Goal: Task Accomplishment & Management: Use online tool/utility

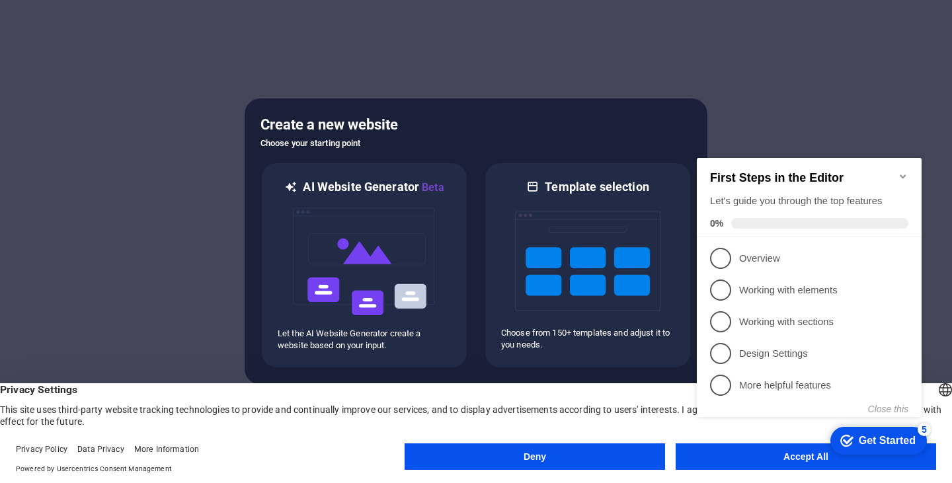
click div "checkmark Get Started 5 First Steps in the Editor Let's guide you through the t…"
click at [900, 174] on icon "Minimize checklist" at bounding box center [903, 176] width 6 height 4
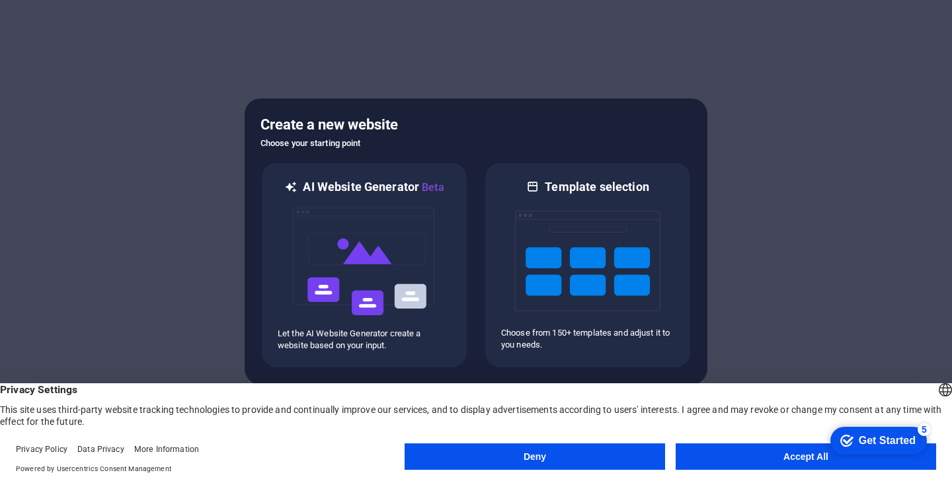
click at [785, 459] on button "Accept All" at bounding box center [805, 456] width 260 height 26
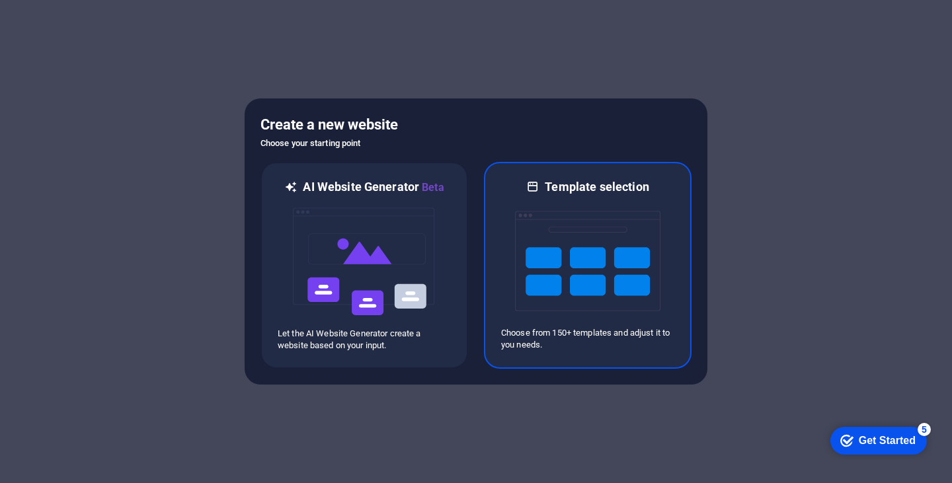
click at [627, 293] on img at bounding box center [587, 261] width 145 height 132
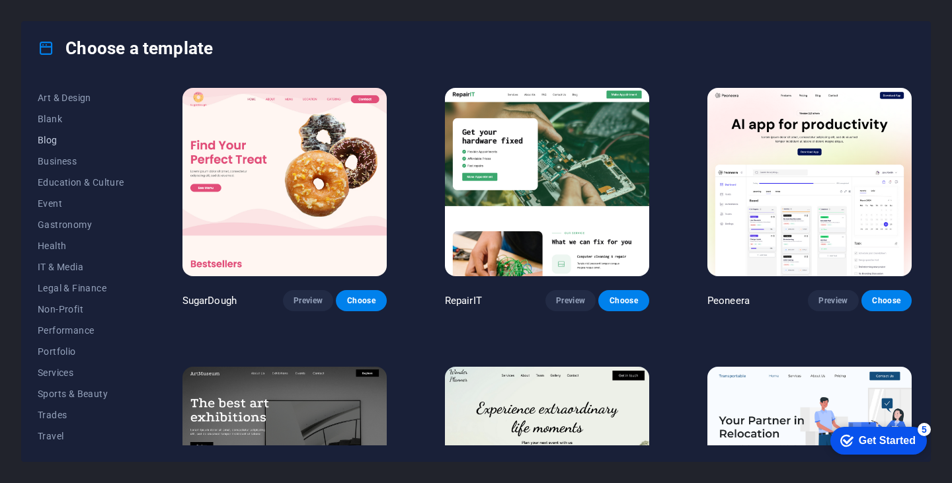
scroll to position [169, 0]
click at [61, 412] on span "Travel" at bounding box center [81, 413] width 87 height 11
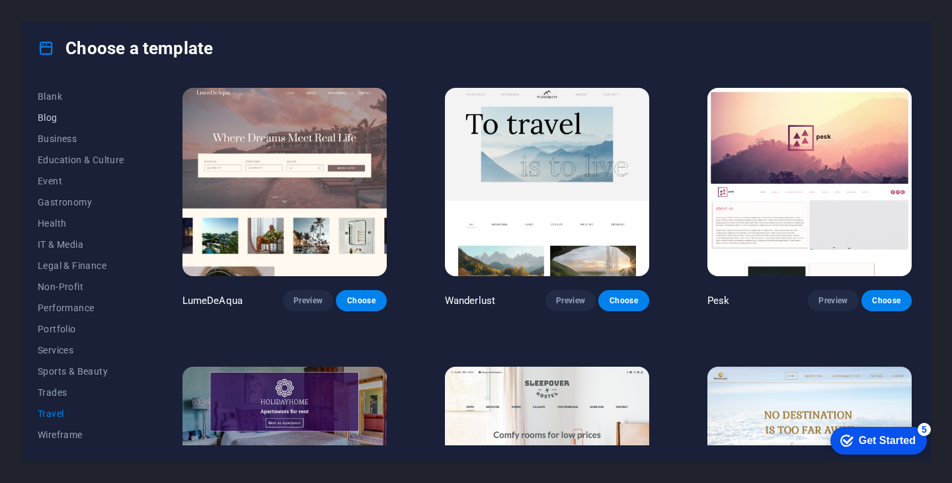
scroll to position [0, 0]
click at [68, 96] on span "All Templates" at bounding box center [81, 96] width 87 height 11
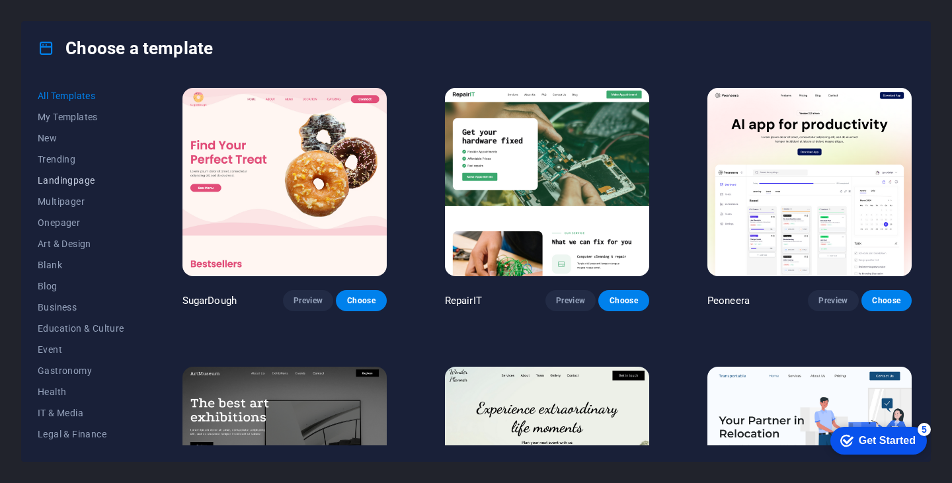
click at [84, 184] on span "Landingpage" at bounding box center [81, 180] width 87 height 11
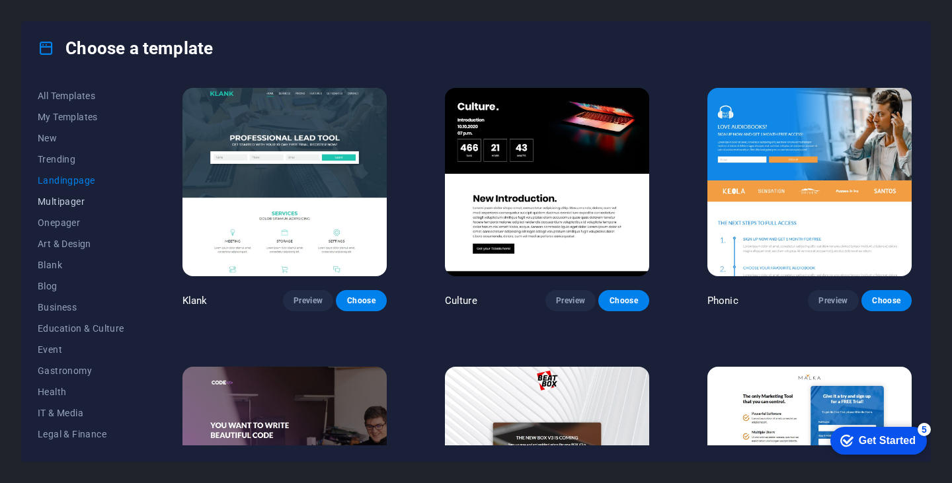
click at [83, 206] on span "Multipager" at bounding box center [81, 201] width 87 height 11
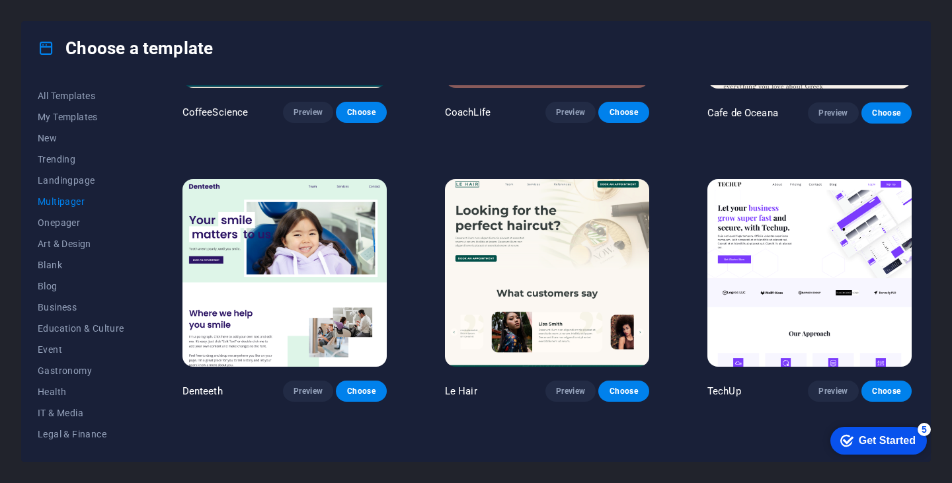
scroll to position [2139, 0]
click at [48, 309] on span "Business" at bounding box center [81, 307] width 87 height 11
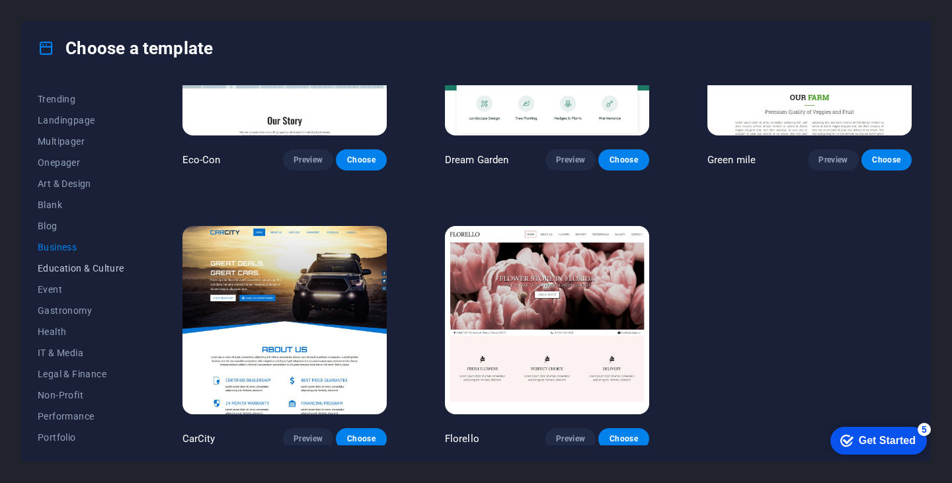
scroll to position [62, 0]
click at [64, 393] on span "Non-Profit" at bounding box center [81, 393] width 87 height 11
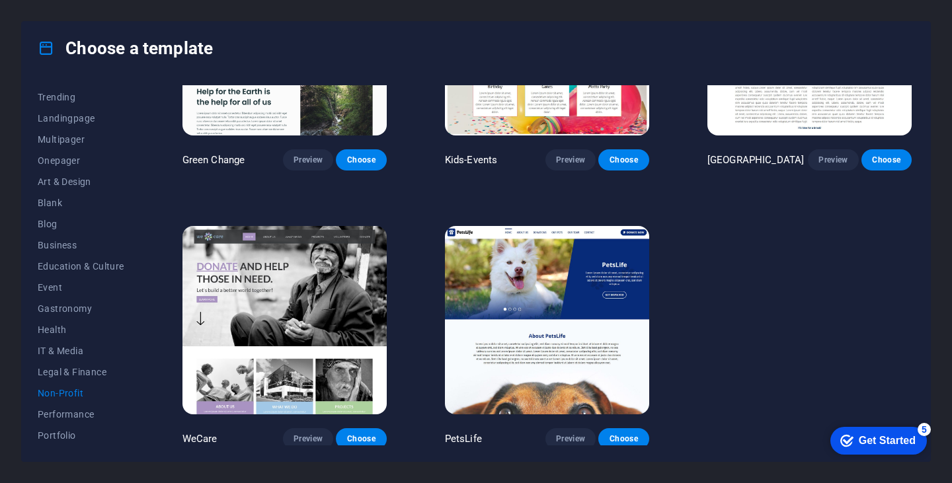
scroll to position [0, 0]
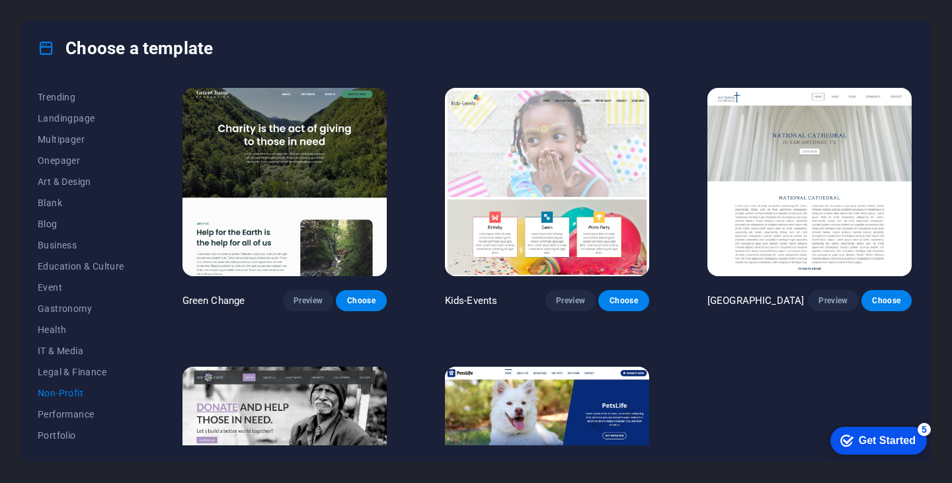
click at [301, 240] on img at bounding box center [284, 182] width 204 height 188
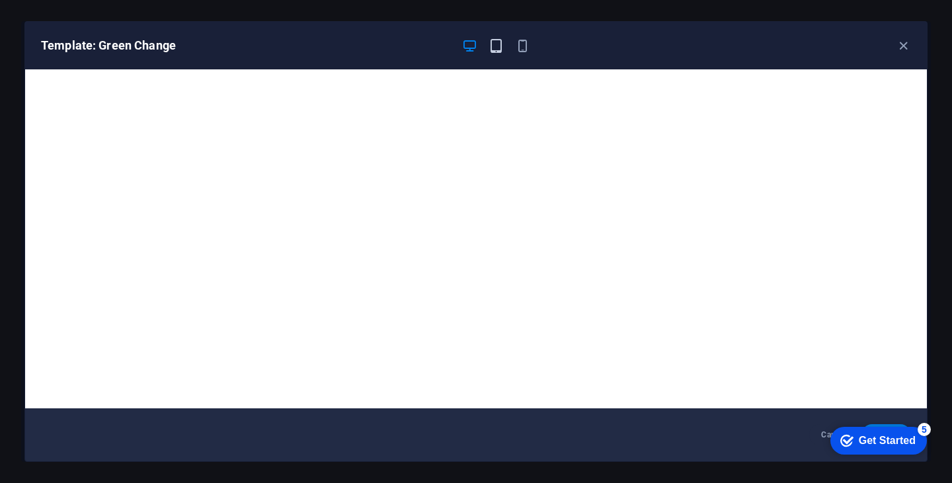
click at [499, 40] on icon "button" at bounding box center [495, 45] width 15 height 15
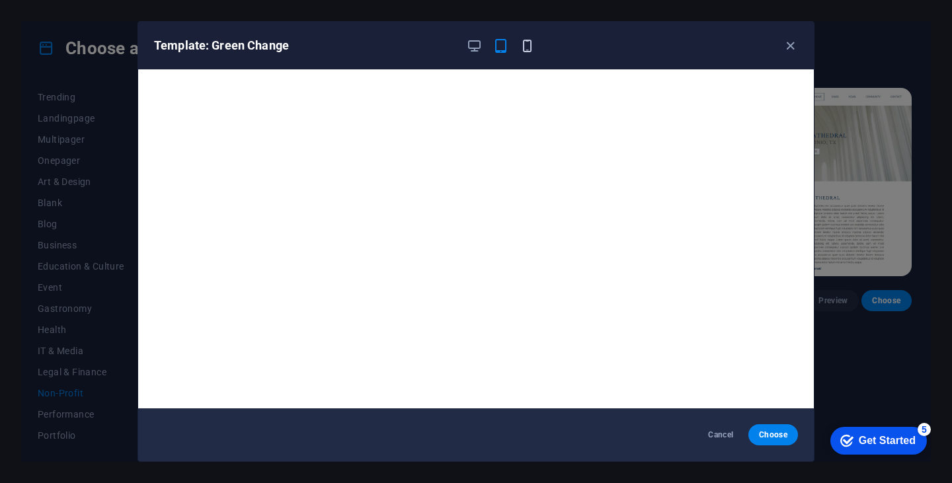
click at [523, 45] on icon "button" at bounding box center [527, 45] width 15 height 15
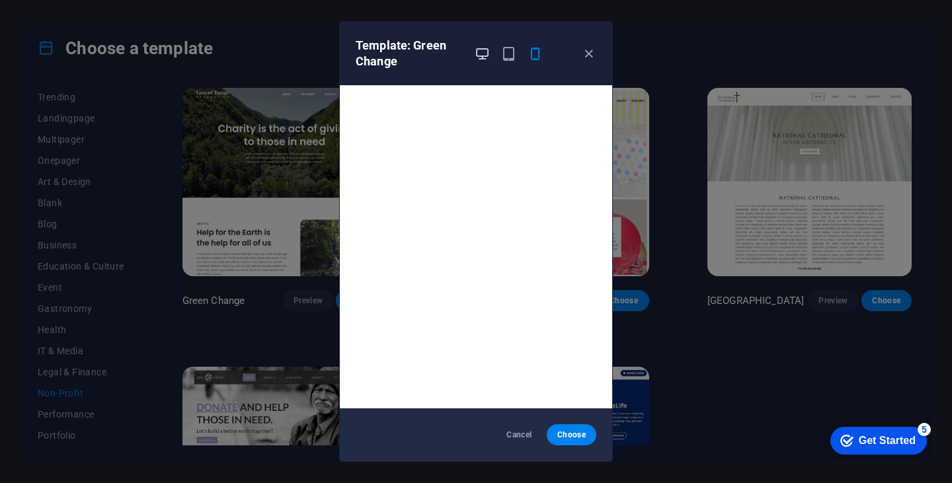
click at [487, 47] on icon "button" at bounding box center [482, 53] width 15 height 15
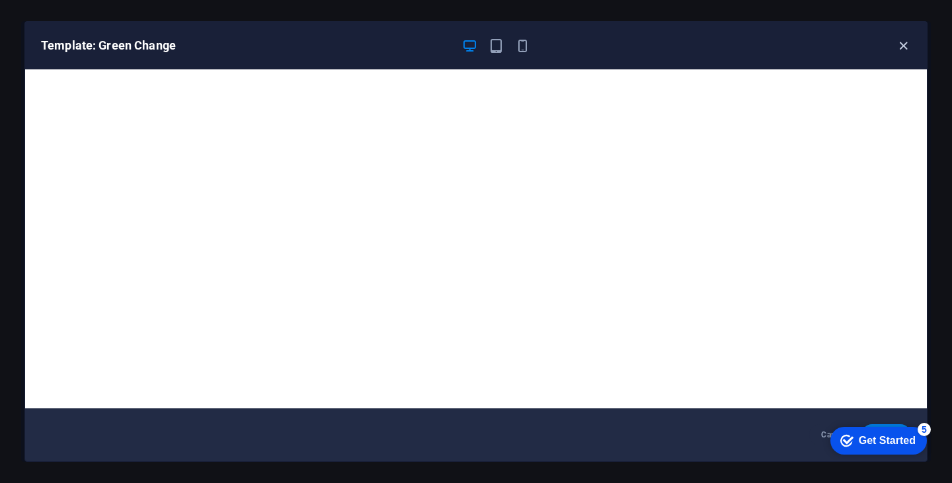
click at [904, 47] on icon "button" at bounding box center [903, 45] width 15 height 15
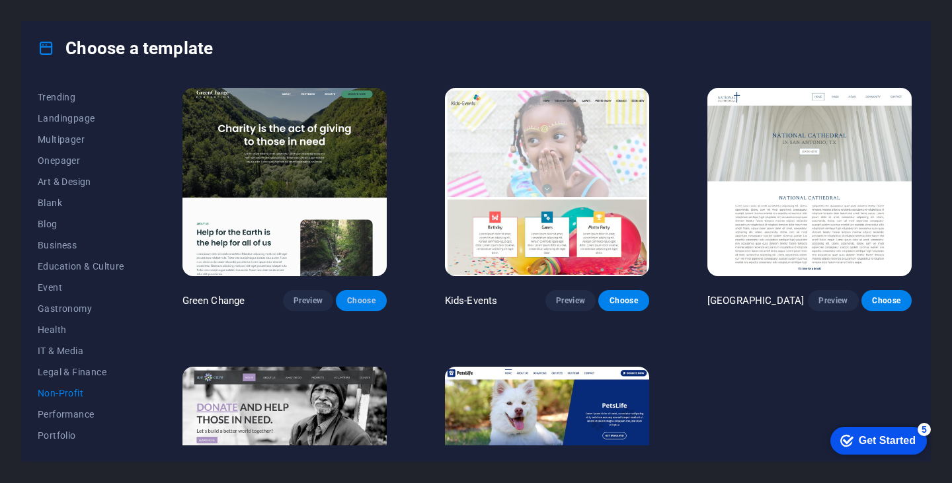
click at [367, 301] on span "Choose" at bounding box center [360, 300] width 29 height 11
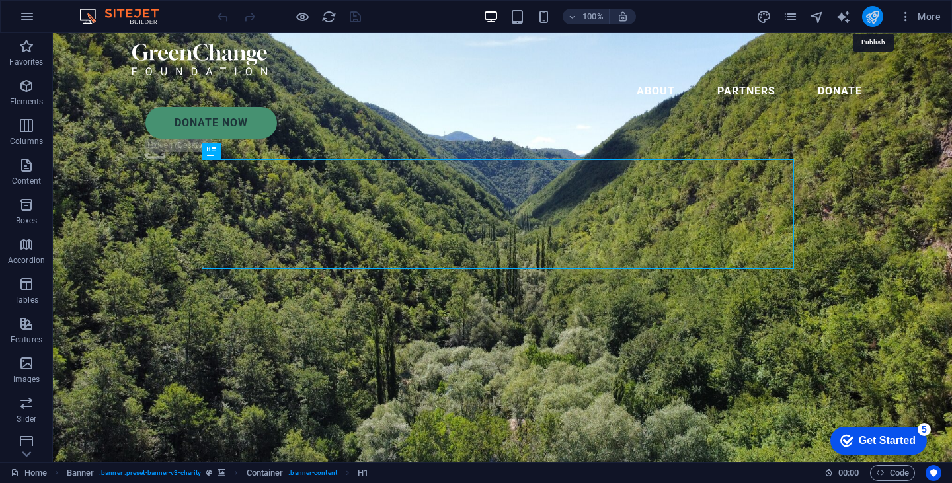
click at [872, 17] on icon "publish" at bounding box center [872, 16] width 15 height 15
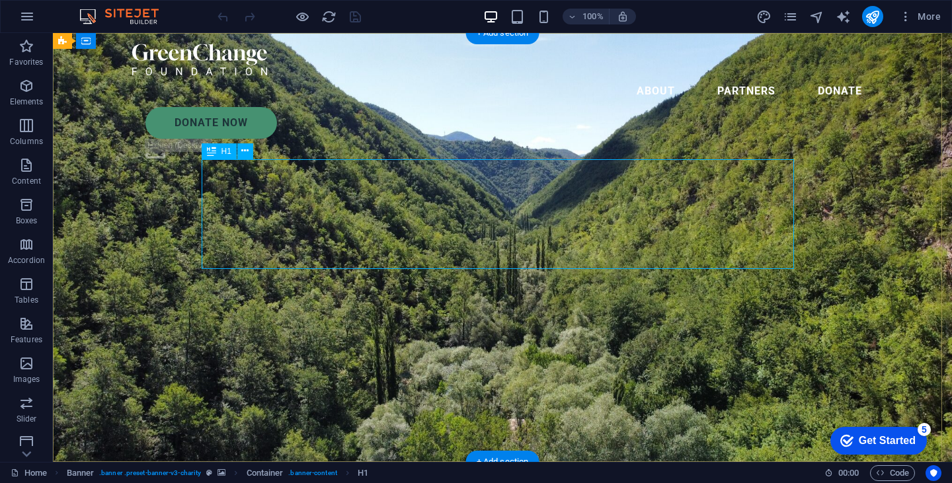
click at [242, 148] on icon at bounding box center [244, 151] width 7 height 14
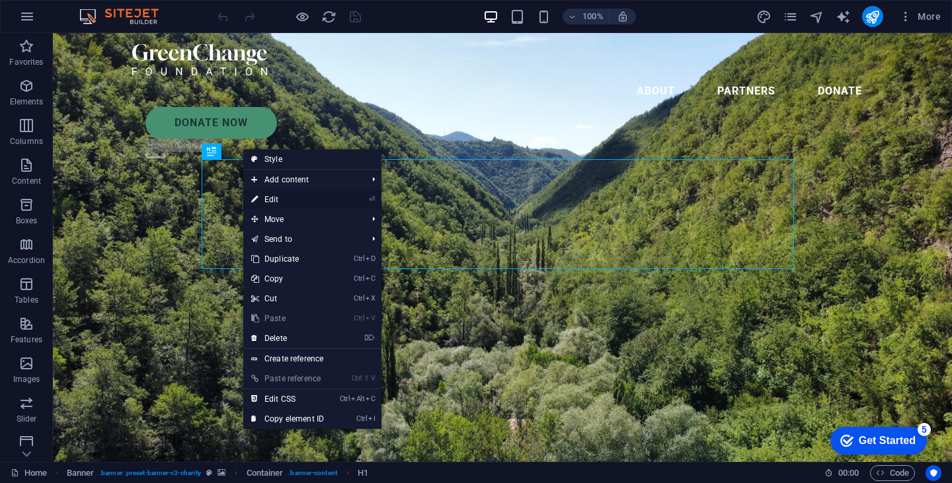
click at [270, 200] on link "⏎ Edit" at bounding box center [287, 200] width 89 height 20
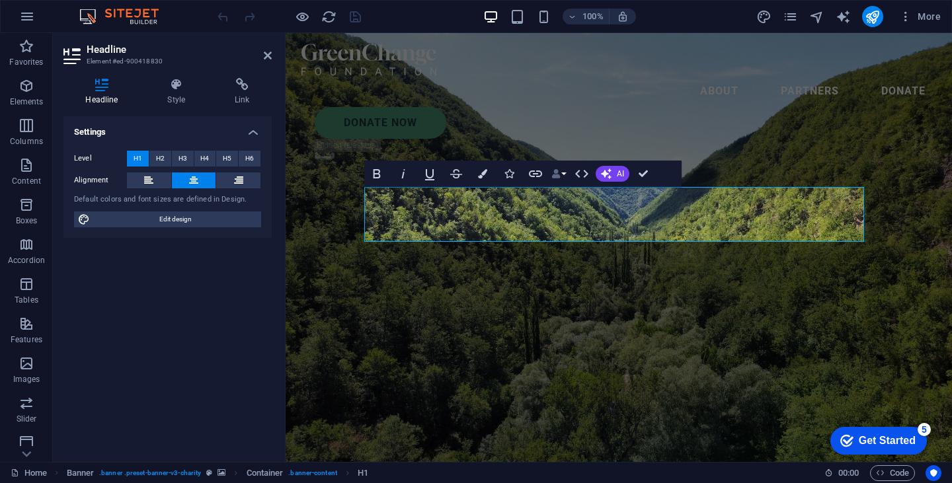
click at [558, 174] on icon "button" at bounding box center [555, 173] width 9 height 9
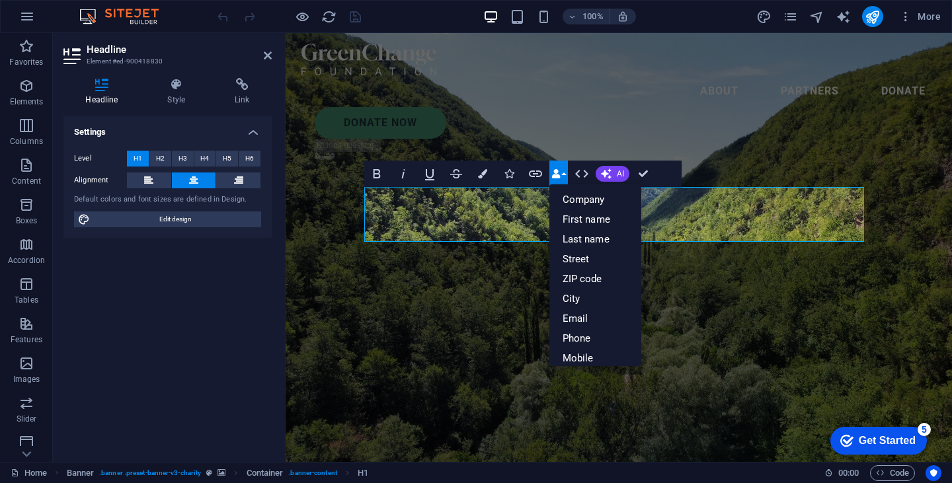
click at [558, 174] on icon "button" at bounding box center [555, 173] width 9 height 9
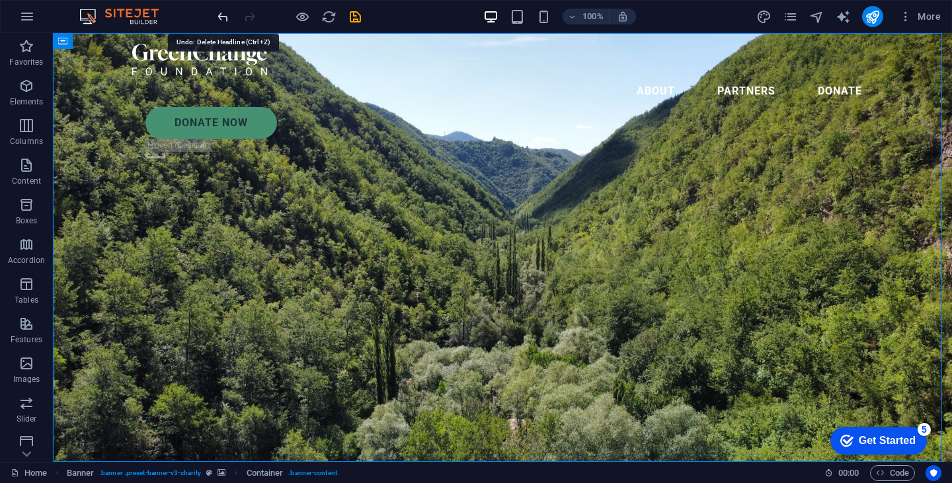
click at [221, 17] on icon "undo" at bounding box center [222, 16] width 15 height 15
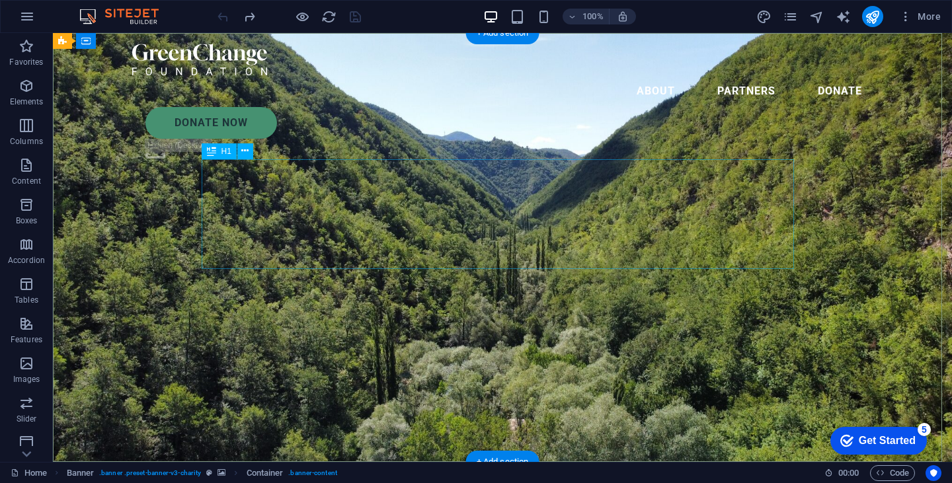
click at [910, 10] on icon "button" at bounding box center [905, 16] width 13 height 13
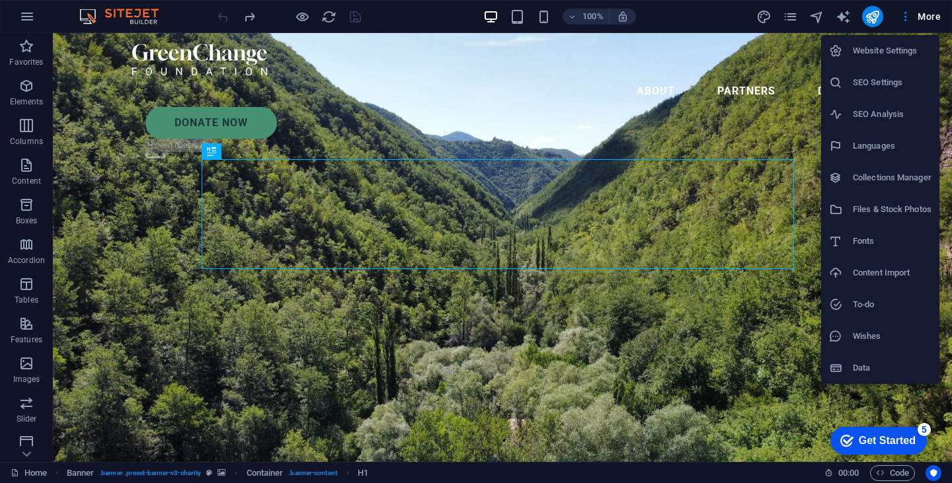
click at [896, 51] on h6 "Website Settings" at bounding box center [892, 51] width 79 height 16
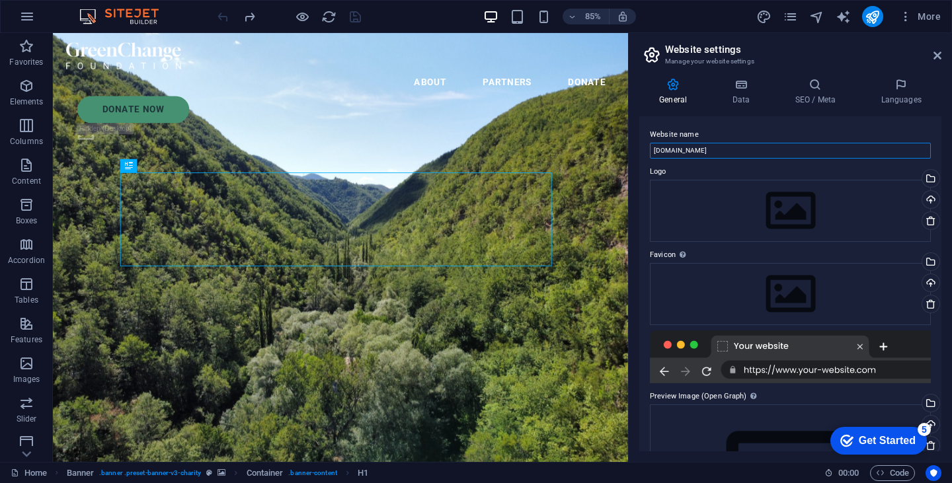
click at [699, 151] on input "[DOMAIN_NAME]" at bounding box center [790, 151] width 281 height 16
type input "Space Coast Car Club"
click at [737, 82] on icon at bounding box center [741, 84] width 58 height 13
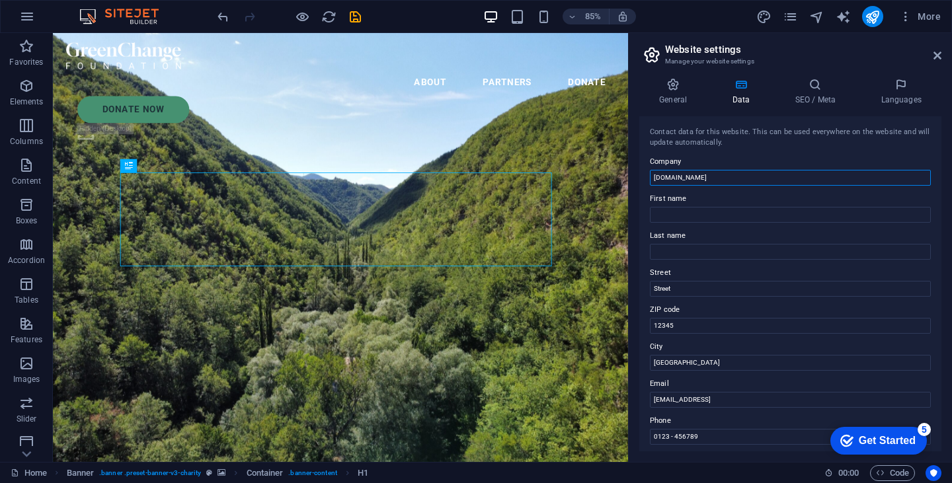
click at [728, 178] on input "[DOMAIN_NAME]" at bounding box center [790, 178] width 281 height 16
type input "Space Coast Car Club"
click at [824, 97] on h4 "SEO / Meta" at bounding box center [818, 92] width 86 height 28
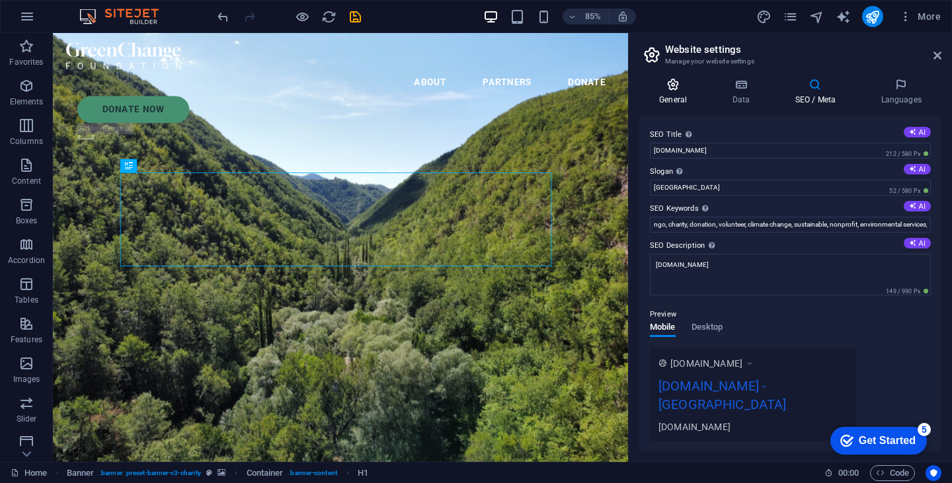
click at [661, 81] on icon at bounding box center [672, 84] width 67 height 13
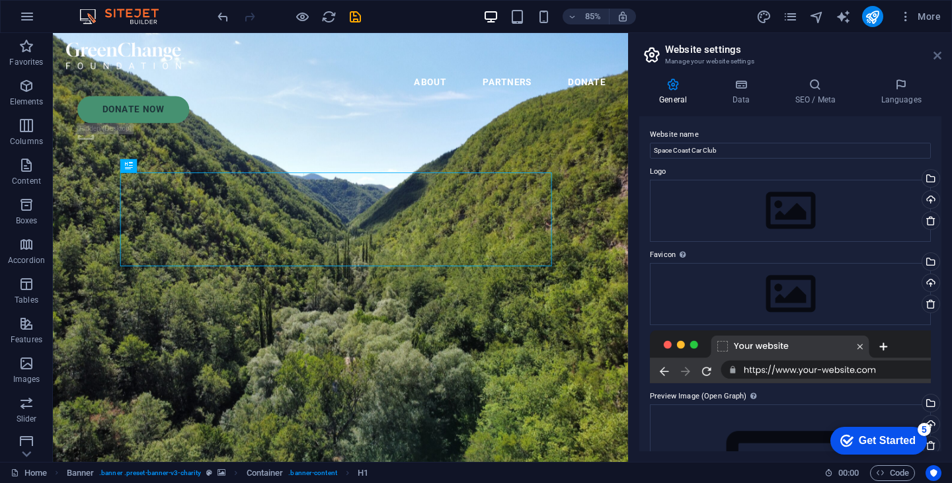
click at [936, 52] on icon at bounding box center [937, 55] width 8 height 11
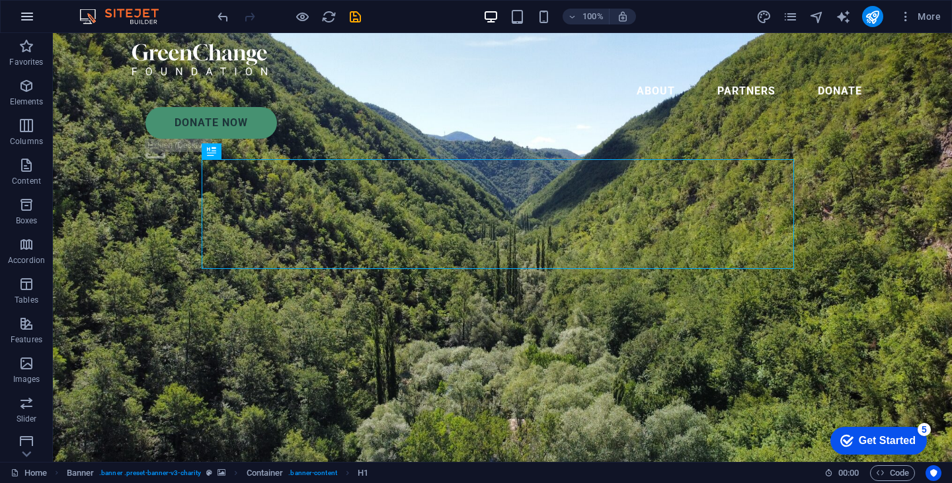
click at [34, 24] on icon "button" at bounding box center [27, 17] width 16 height 16
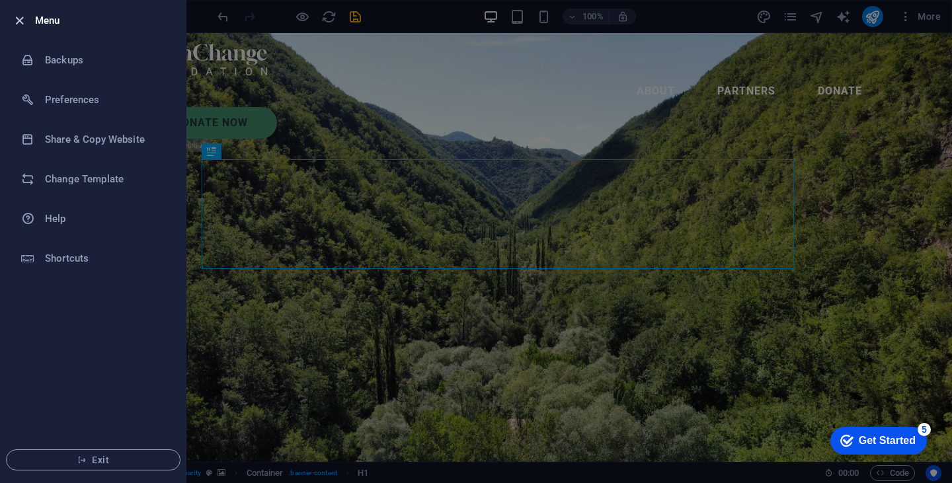
click at [12, 22] on icon "button" at bounding box center [19, 20] width 15 height 15
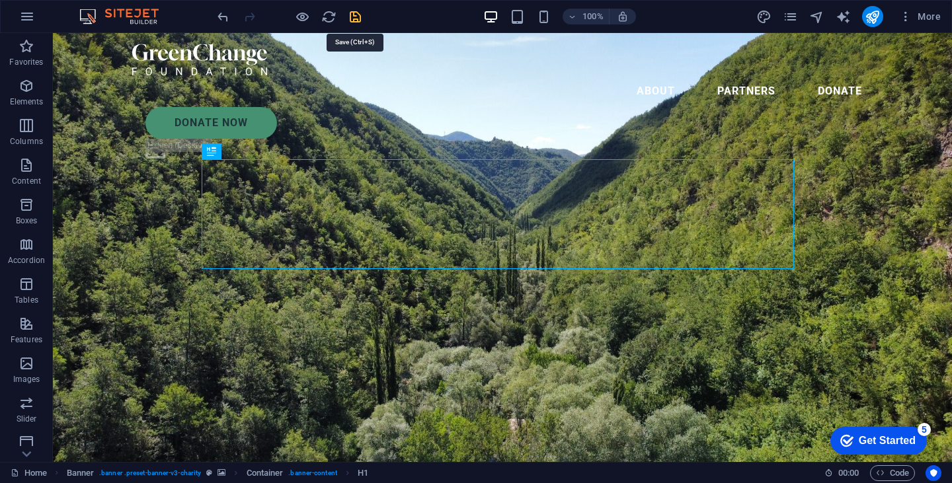
click at [352, 13] on icon "save" at bounding box center [355, 16] width 15 height 15
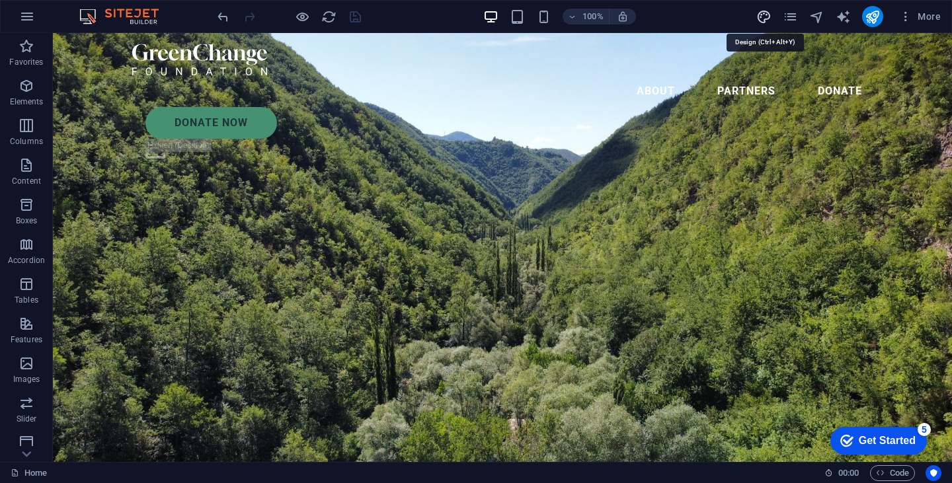
drag, startPoint x: 761, startPoint y: 19, endPoint x: 569, endPoint y: 107, distance: 211.1
click at [761, 19] on icon "design" at bounding box center [763, 16] width 15 height 15
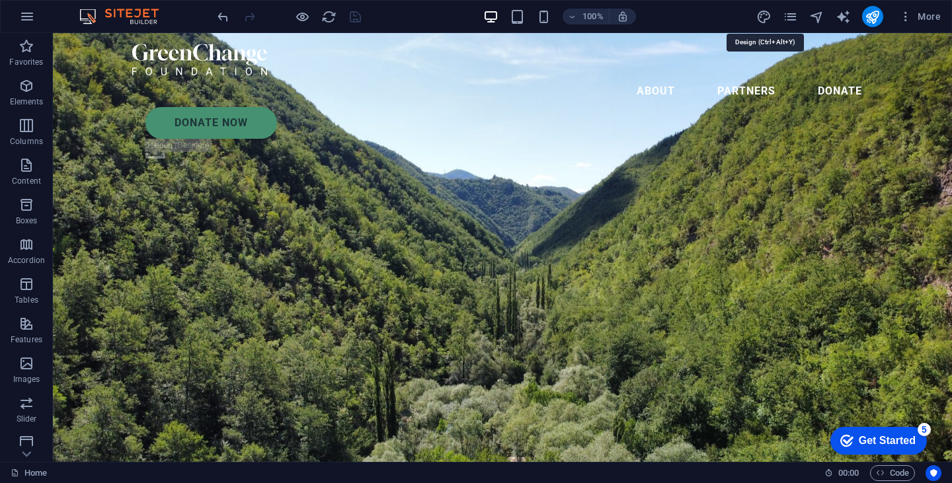
select select "px"
select select "300"
select select "px"
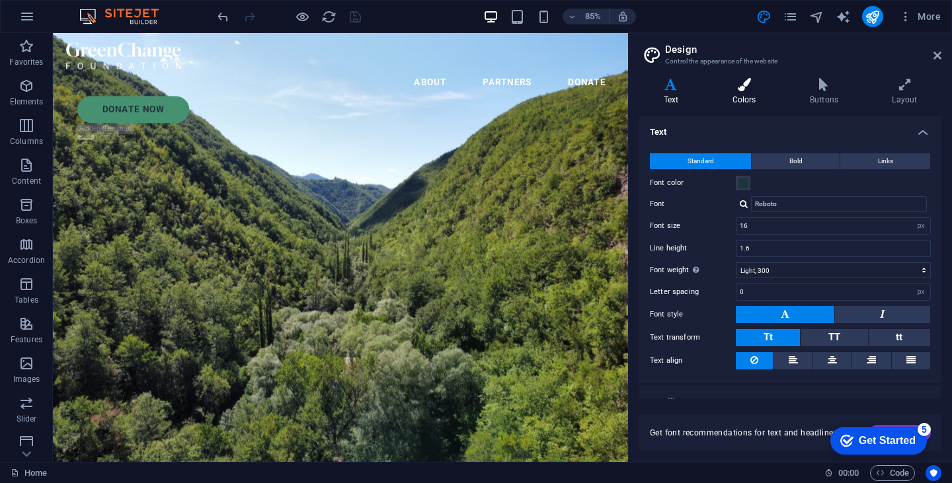
click at [751, 85] on icon at bounding box center [744, 84] width 72 height 13
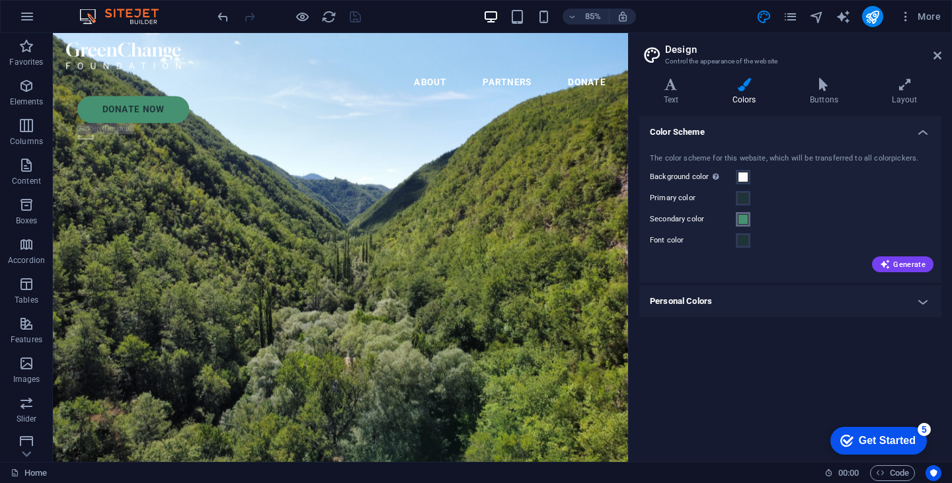
click at [738, 215] on span at bounding box center [743, 219] width 11 height 11
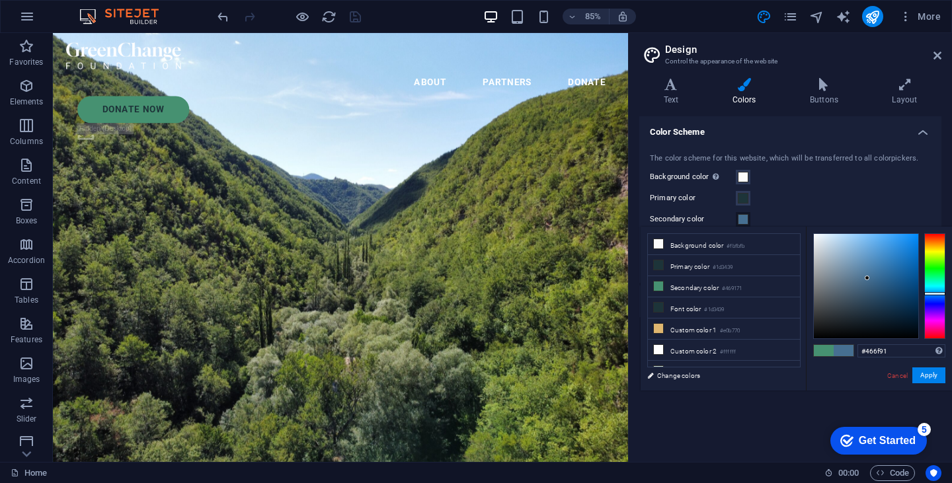
click at [940, 293] on div at bounding box center [934, 286] width 21 height 106
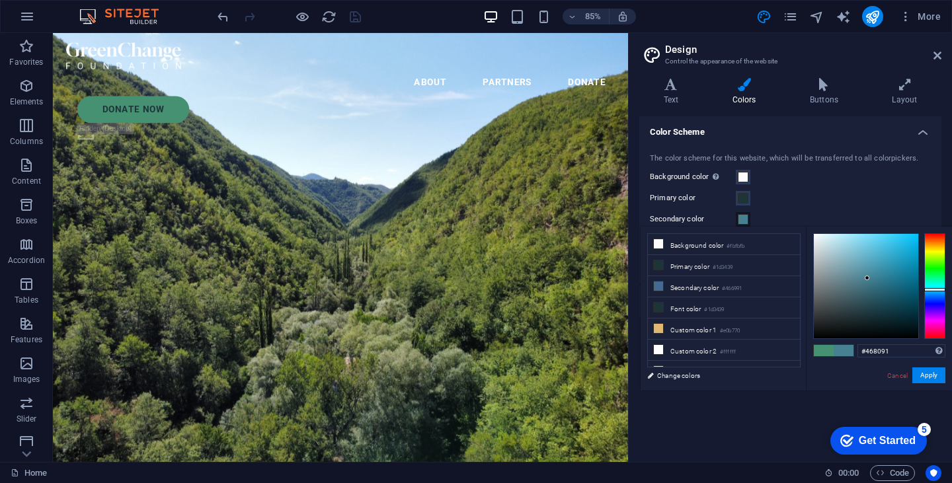
click at [937, 289] on div at bounding box center [934, 289] width 21 height 3
drag, startPoint x: 849, startPoint y: 276, endPoint x: 845, endPoint y: 256, distance: 20.8
click at [845, 256] on div at bounding box center [866, 286] width 104 height 104
type input "#8abac8"
click at [930, 373] on button "Apply" at bounding box center [928, 375] width 33 height 16
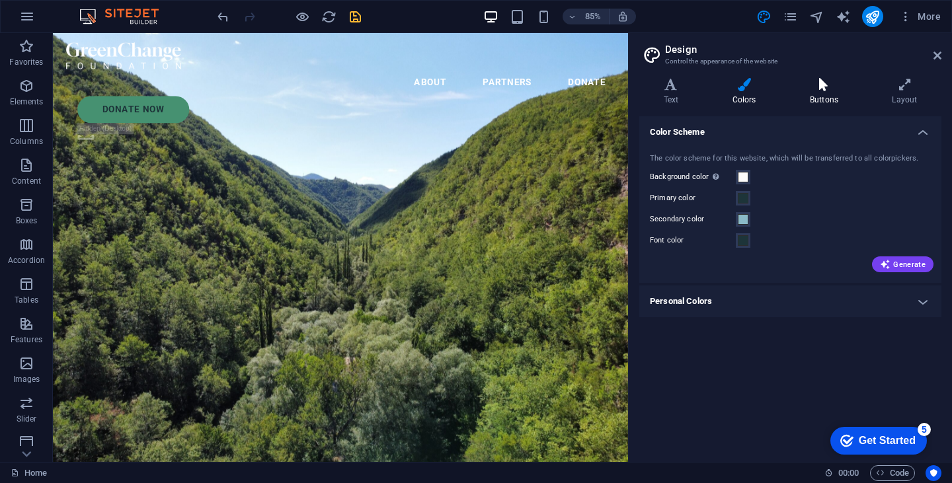
click at [825, 98] on h4 "Buttons" at bounding box center [826, 92] width 82 height 28
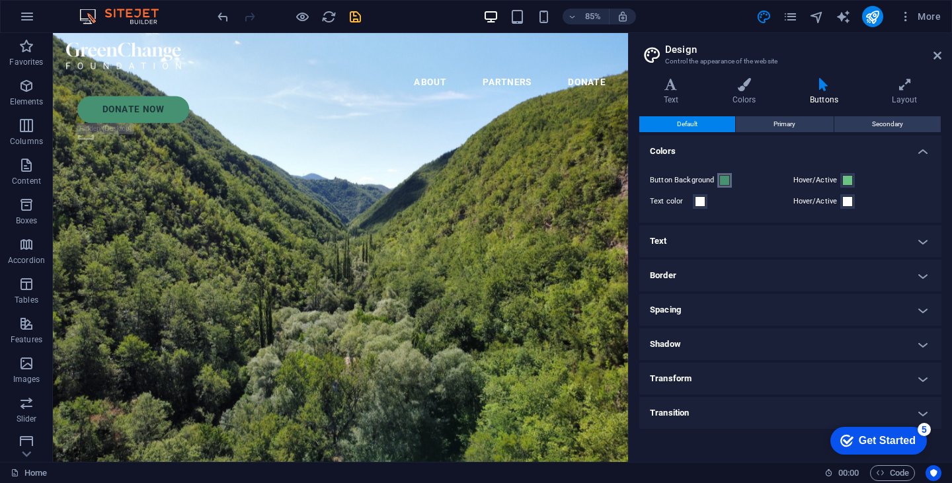
click at [727, 178] on span at bounding box center [724, 180] width 11 height 11
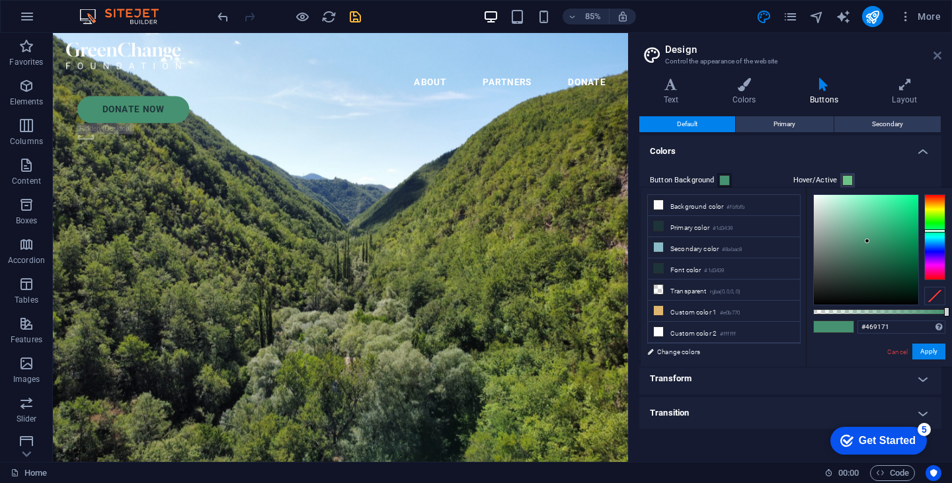
click at [935, 51] on icon at bounding box center [937, 55] width 8 height 11
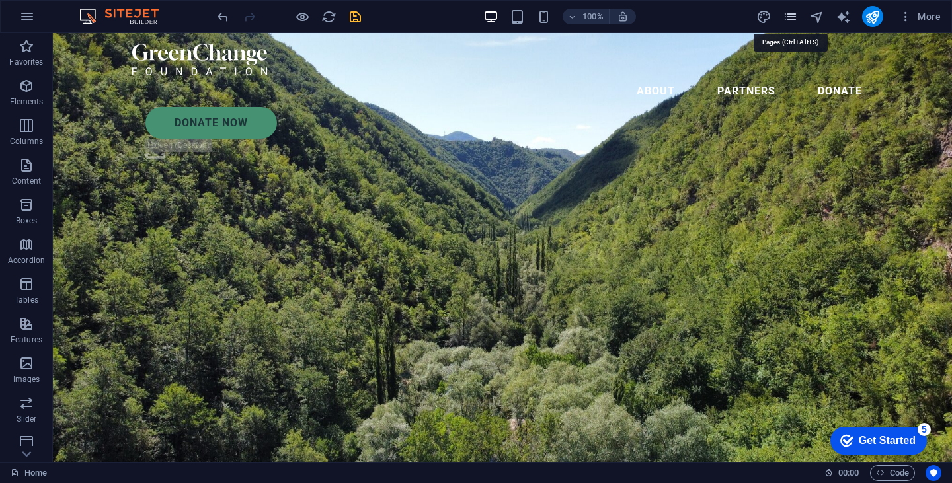
click at [789, 18] on icon "pages" at bounding box center [790, 16] width 15 height 15
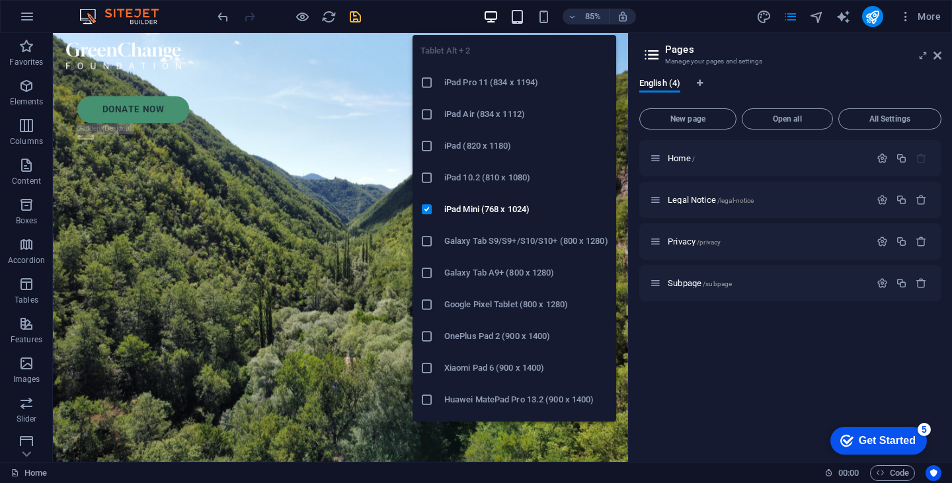
click at [521, 13] on icon "button" at bounding box center [517, 16] width 15 height 15
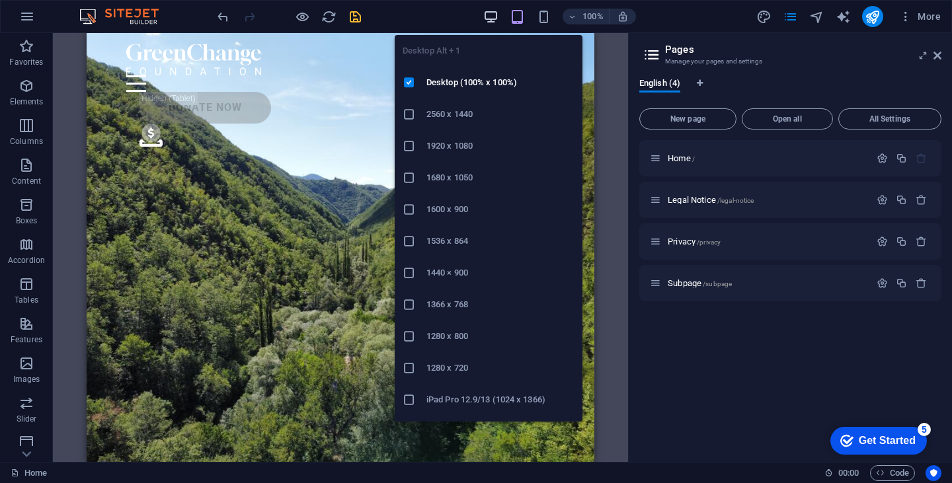
click at [489, 9] on icon "button" at bounding box center [490, 16] width 15 height 15
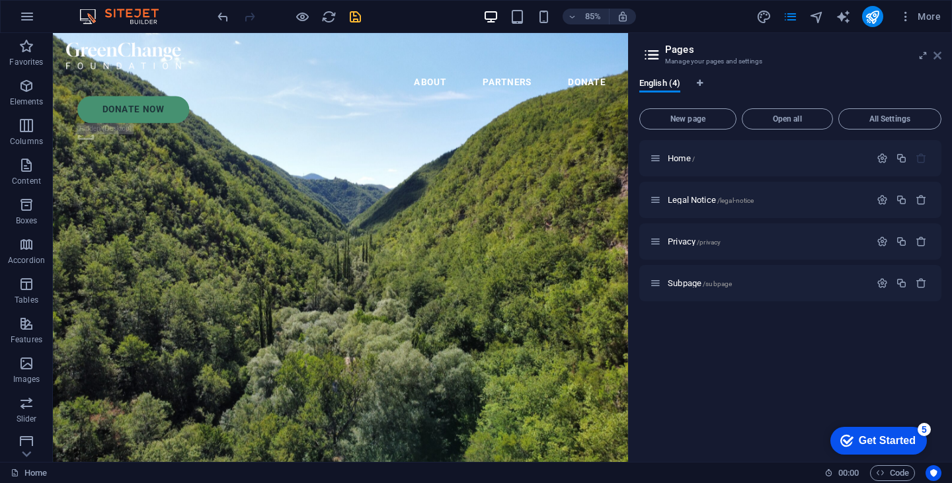
click at [937, 56] on icon at bounding box center [937, 55] width 8 height 11
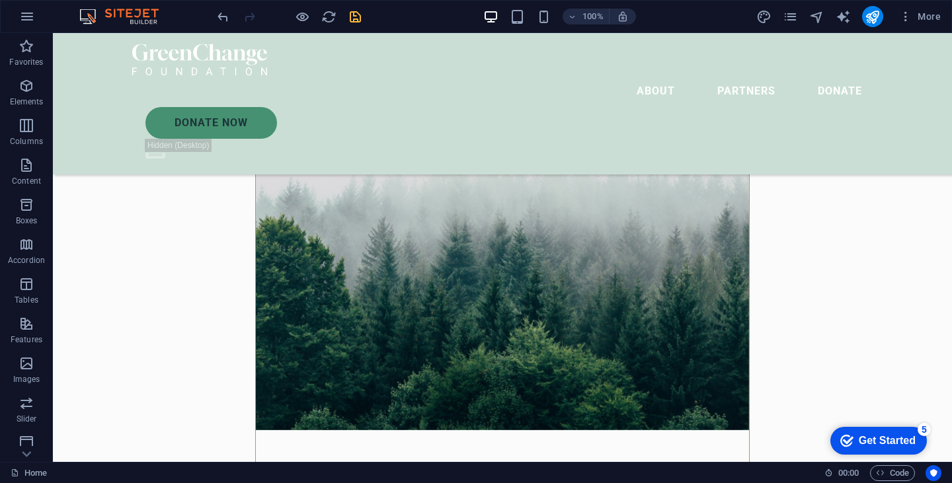
scroll to position [523, 0]
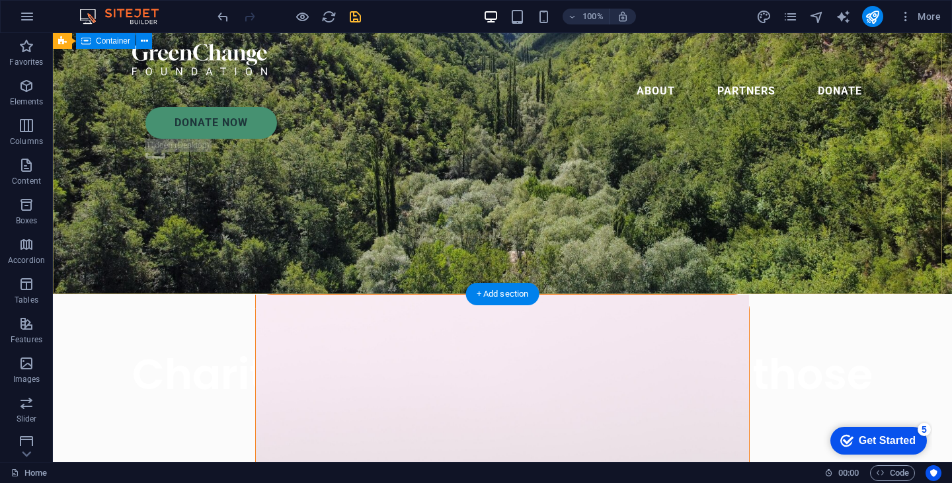
scroll to position [0, 0]
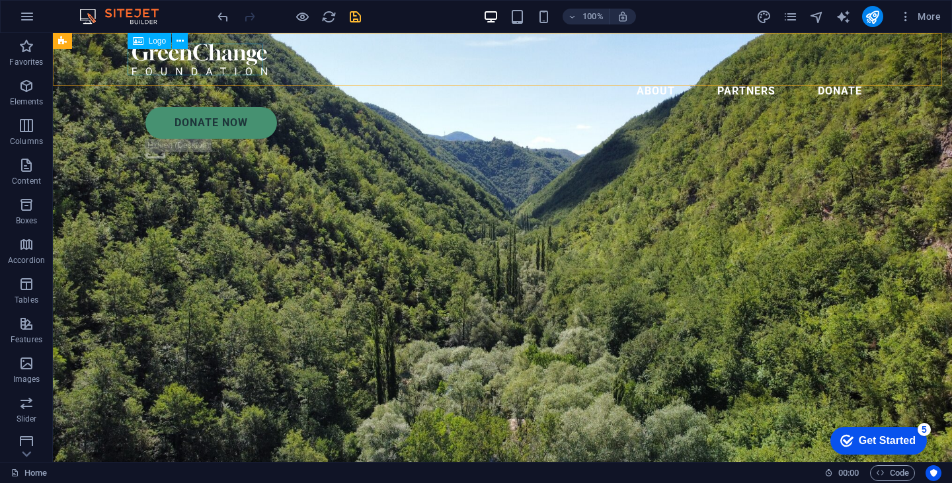
click at [206, 60] on div at bounding box center [502, 60] width 740 height 32
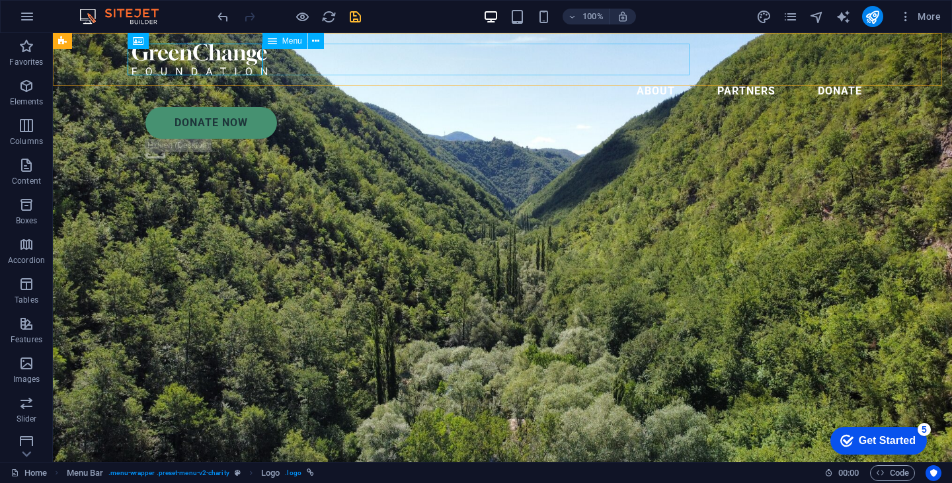
click at [487, 75] on nav "About Partners Donate" at bounding box center [502, 91] width 740 height 32
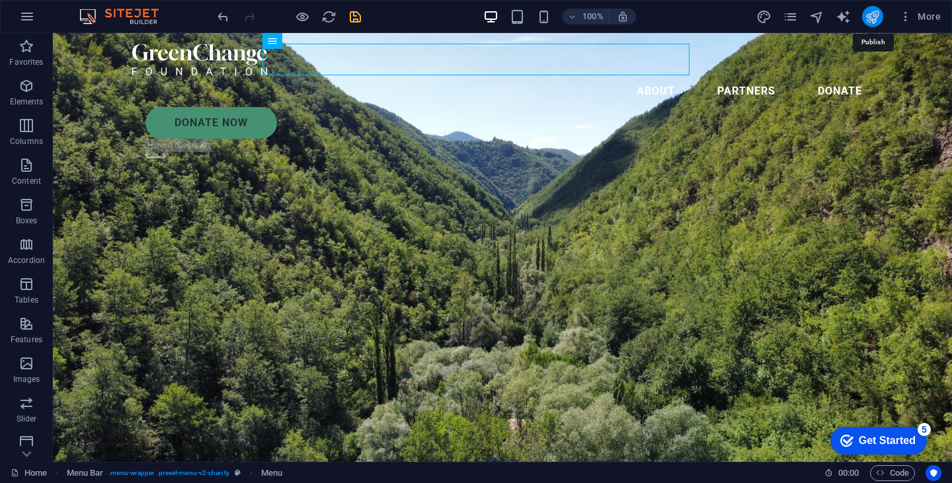
click at [872, 15] on icon "publish" at bounding box center [872, 16] width 15 height 15
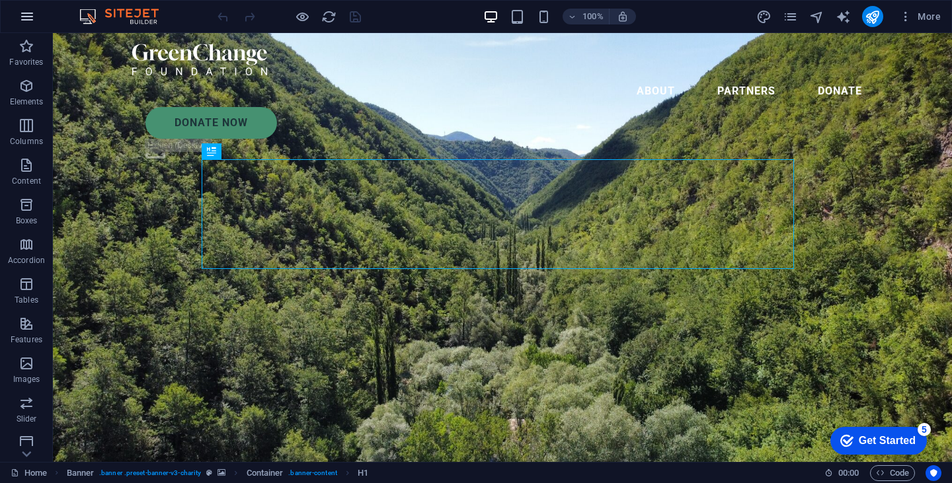
click at [28, 7] on button "button" at bounding box center [27, 17] width 32 height 32
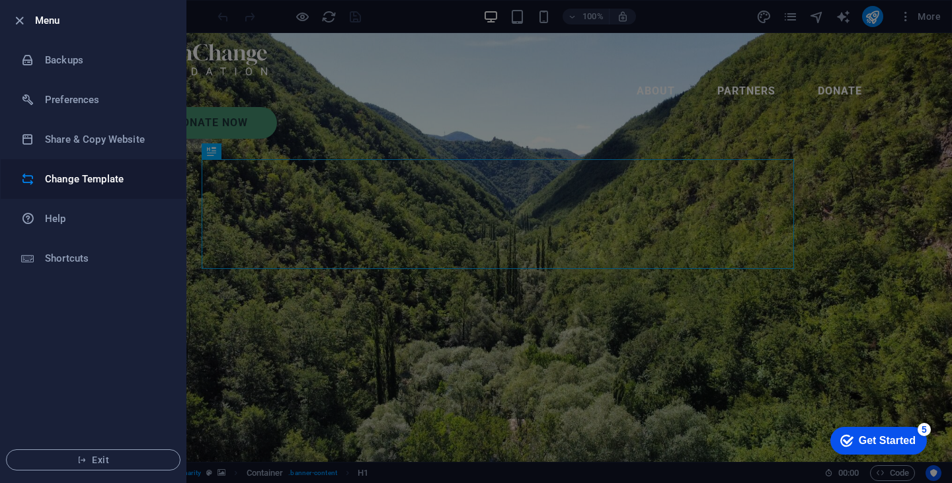
click at [68, 174] on h6 "Change Template" at bounding box center [106, 179] width 122 height 16
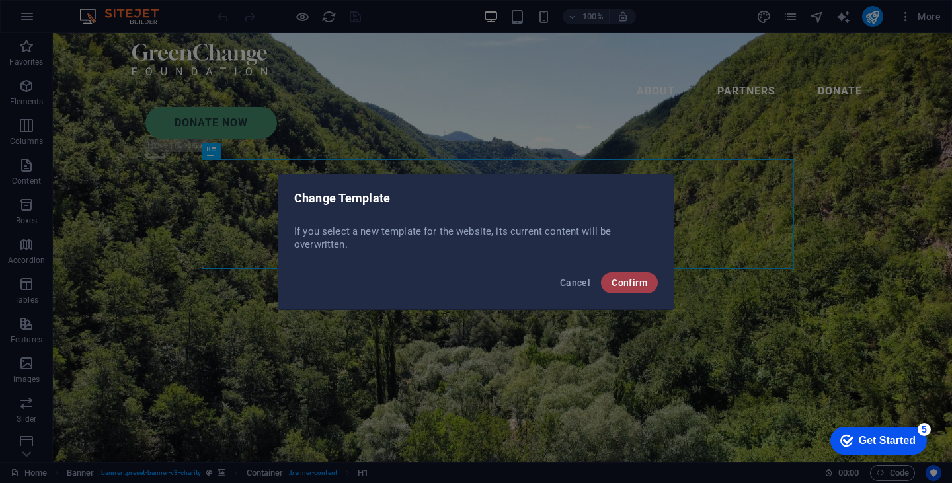
click at [628, 278] on span "Confirm" at bounding box center [629, 283] width 36 height 11
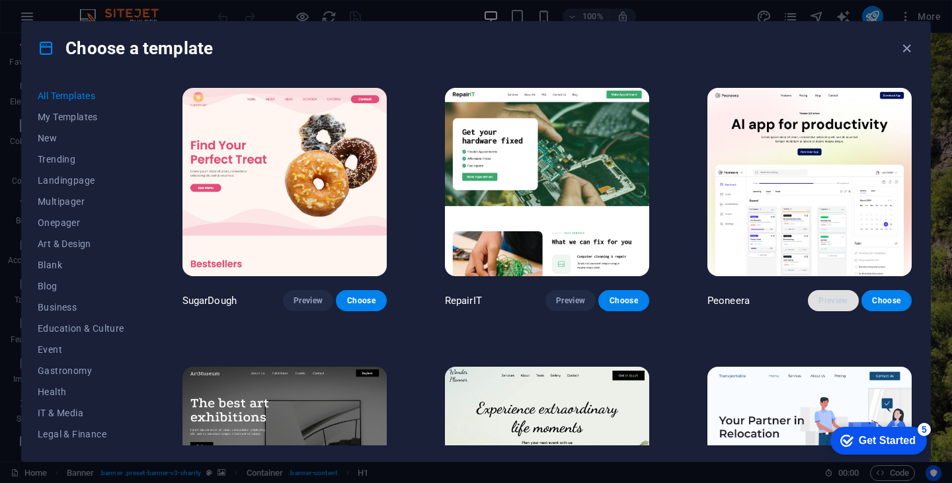
click at [835, 301] on span "Preview" at bounding box center [832, 300] width 29 height 11
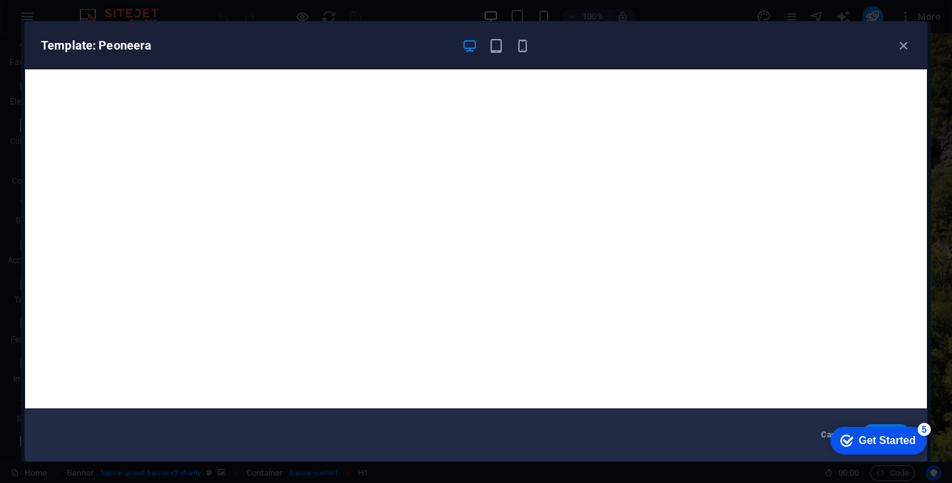
click at [898, 38] on div "Template: Peoneera" at bounding box center [476, 46] width 902 height 48
click at [904, 44] on icon "button" at bounding box center [903, 45] width 15 height 15
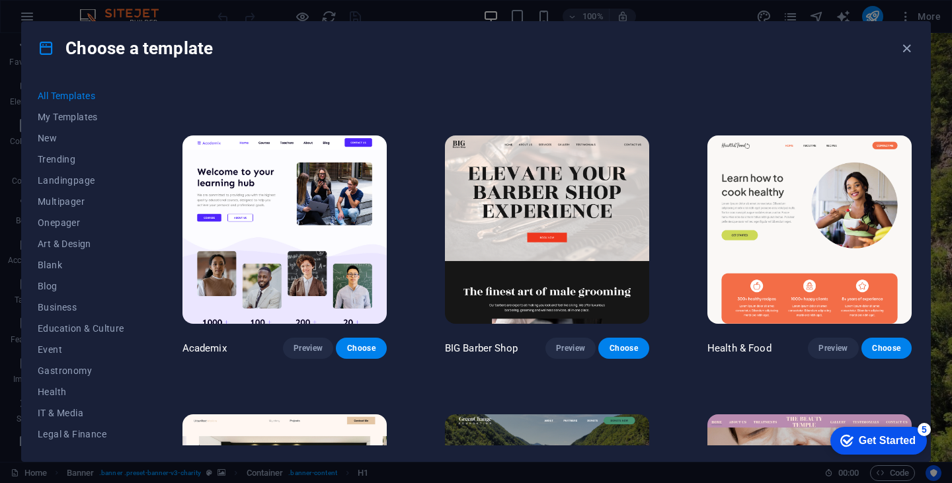
scroll to position [1068, 0]
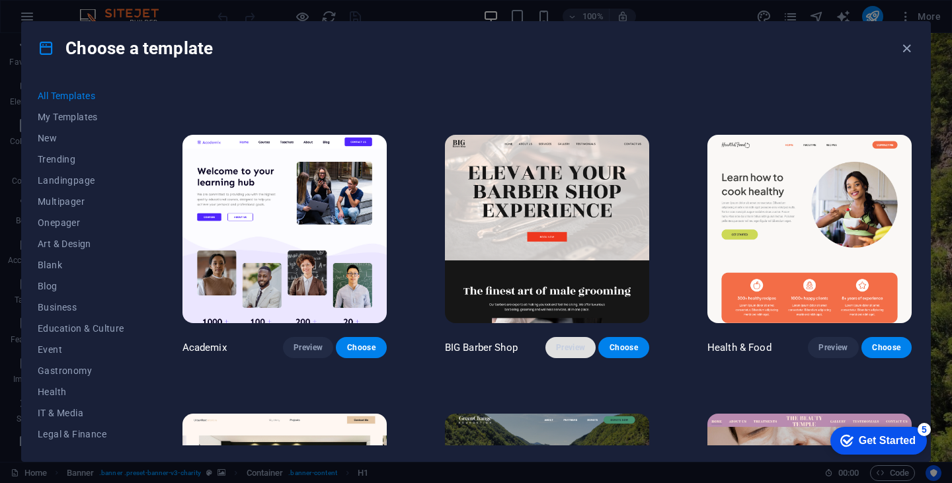
click at [564, 342] on span "Preview" at bounding box center [570, 347] width 29 height 11
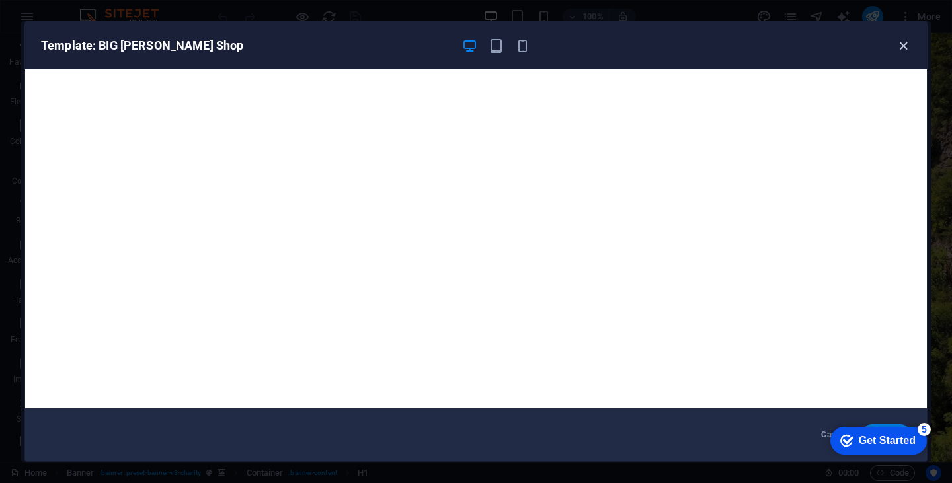
click at [902, 44] on icon "button" at bounding box center [903, 45] width 15 height 15
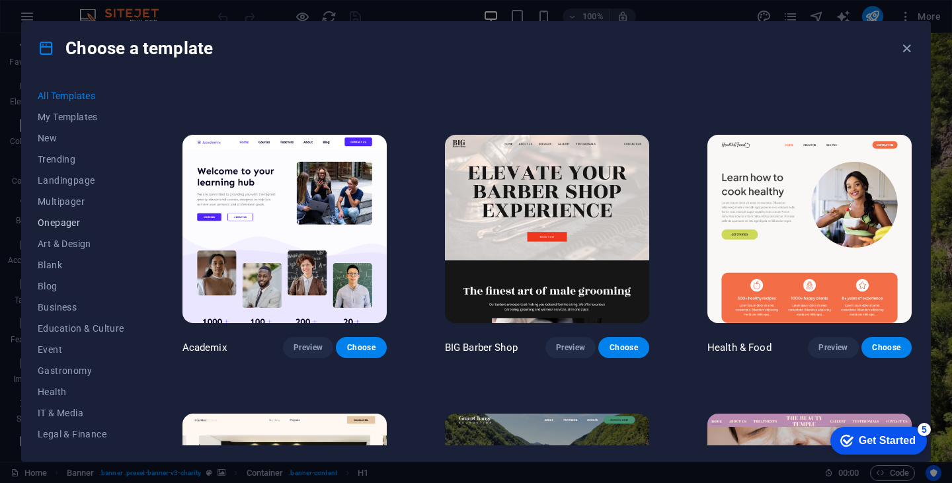
click at [69, 225] on span "Onepager" at bounding box center [81, 222] width 87 height 11
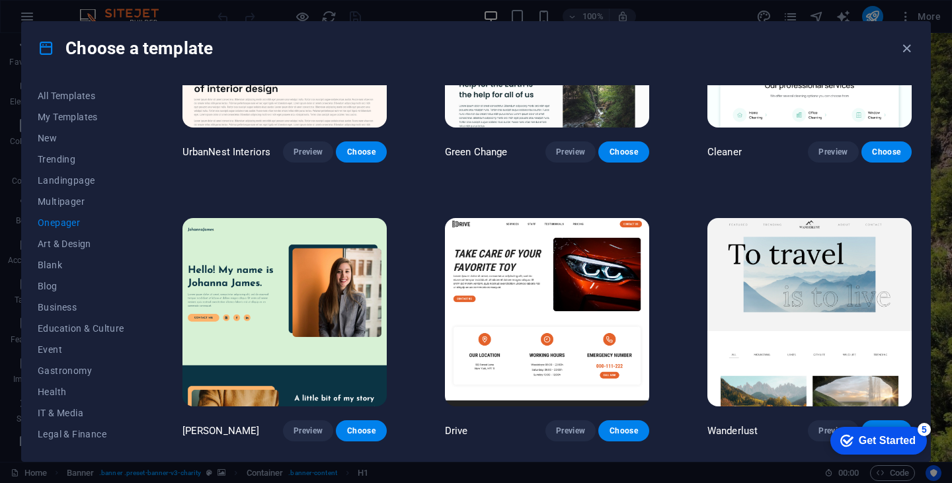
scroll to position [707, 0]
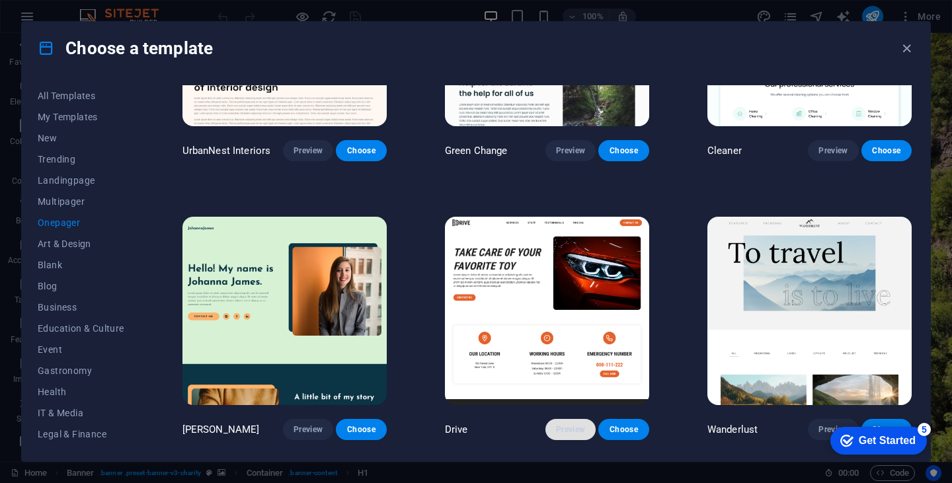
click at [563, 424] on span "Preview" at bounding box center [570, 429] width 29 height 11
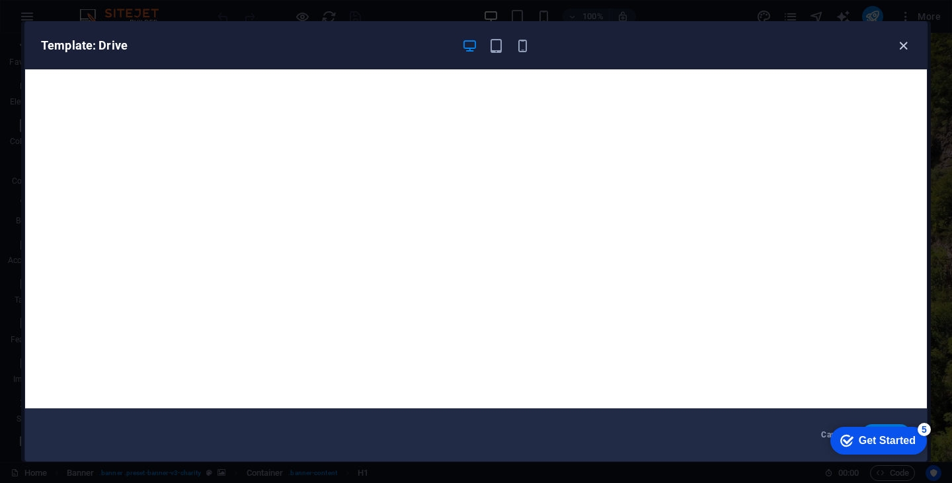
click at [904, 48] on icon "button" at bounding box center [903, 45] width 15 height 15
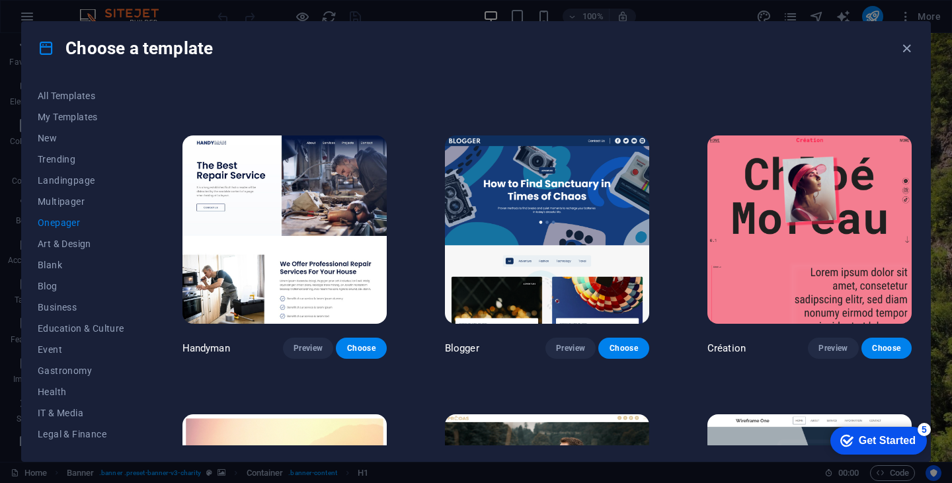
scroll to position [1346, 0]
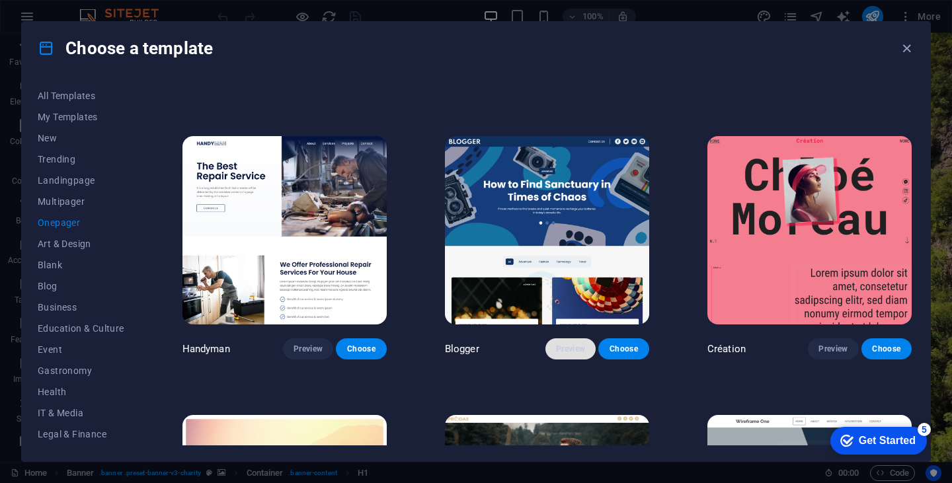
click at [570, 344] on span "Preview" at bounding box center [570, 349] width 29 height 11
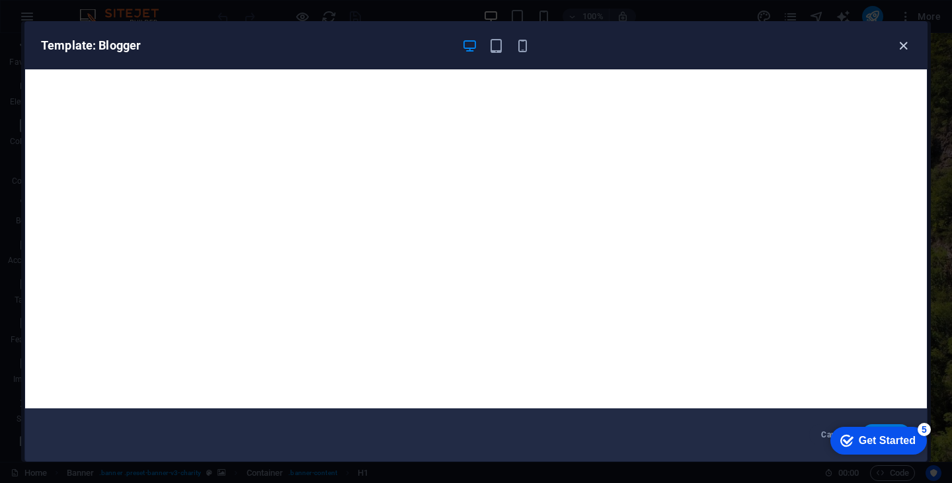
click at [903, 41] on icon "button" at bounding box center [903, 45] width 15 height 15
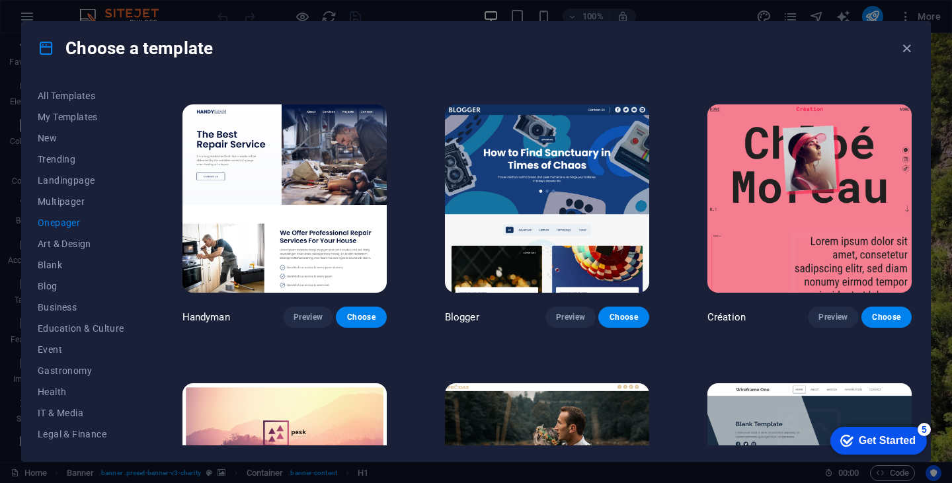
scroll to position [1378, 0]
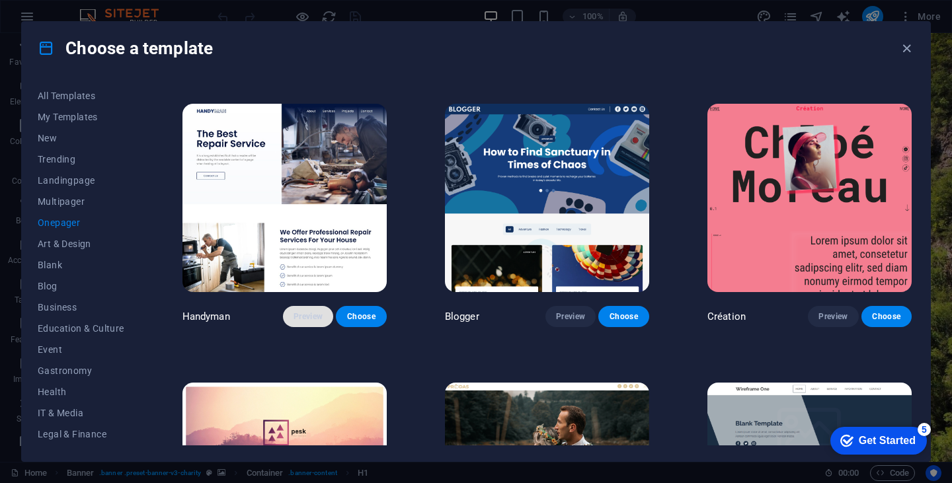
click at [313, 311] on span "Preview" at bounding box center [307, 316] width 29 height 11
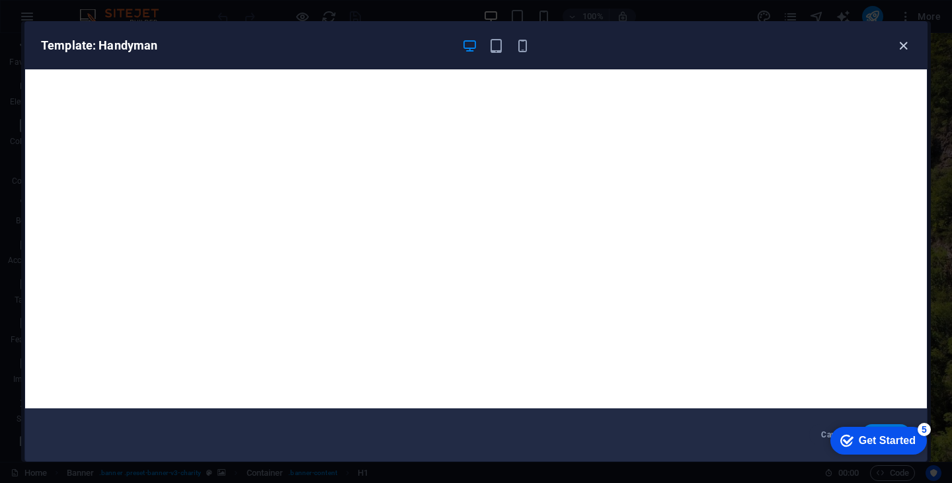
click at [906, 39] on icon "button" at bounding box center [903, 45] width 15 height 15
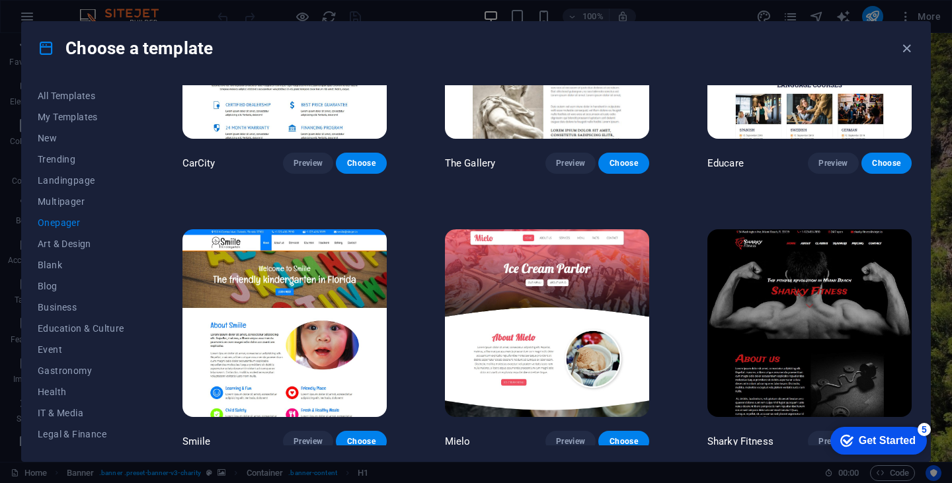
scroll to position [3483, 0]
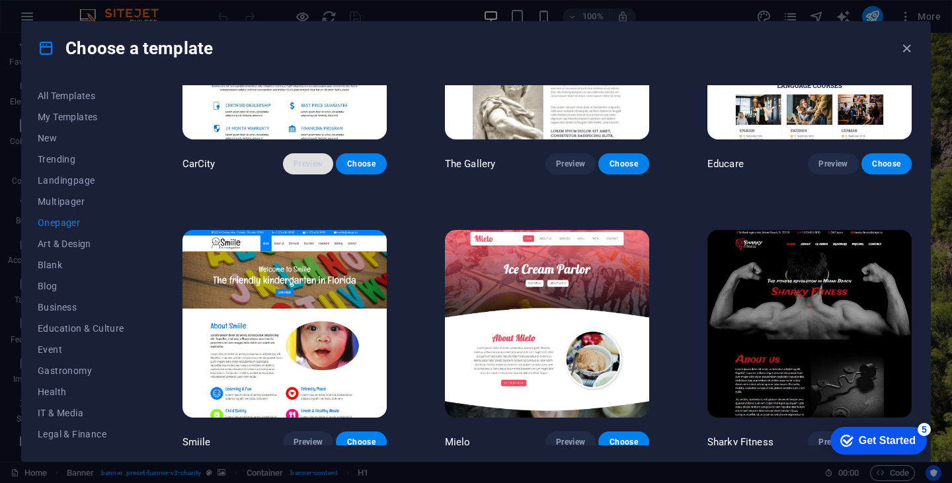
click at [312, 153] on button "Preview" at bounding box center [308, 163] width 50 height 21
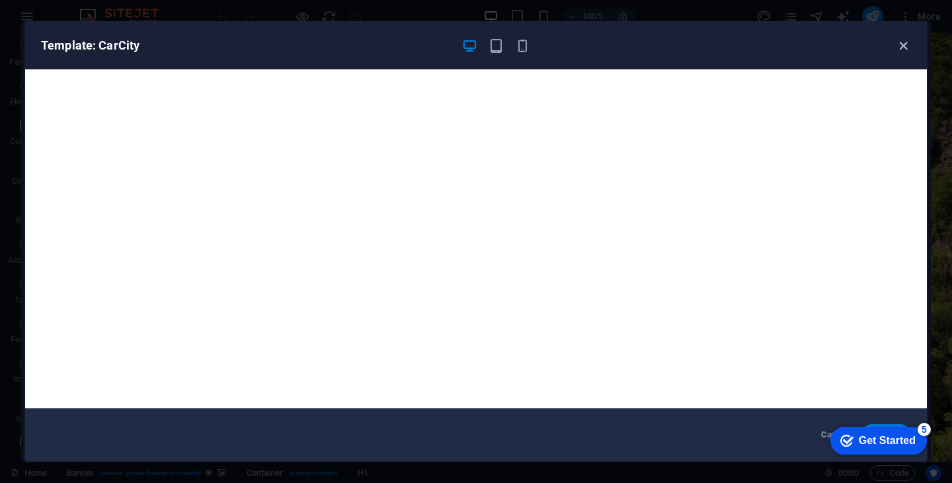
click at [901, 40] on icon "button" at bounding box center [903, 45] width 15 height 15
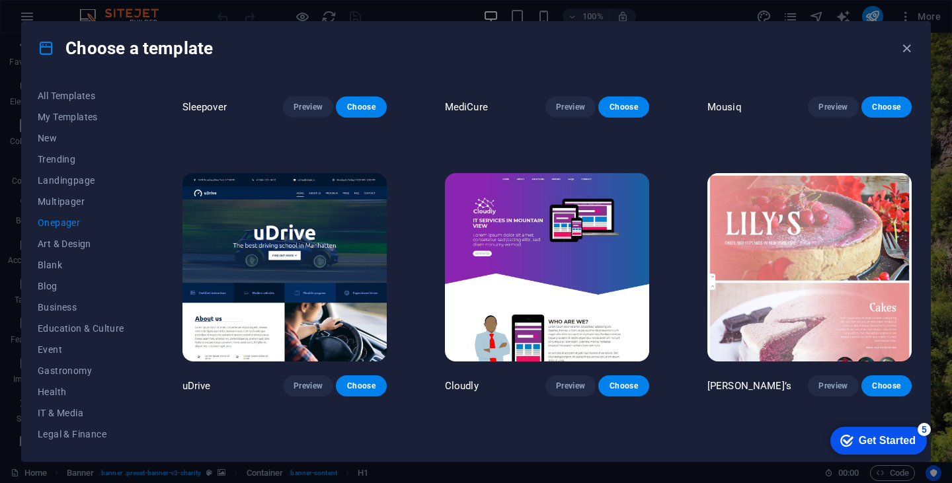
scroll to position [4097, 0]
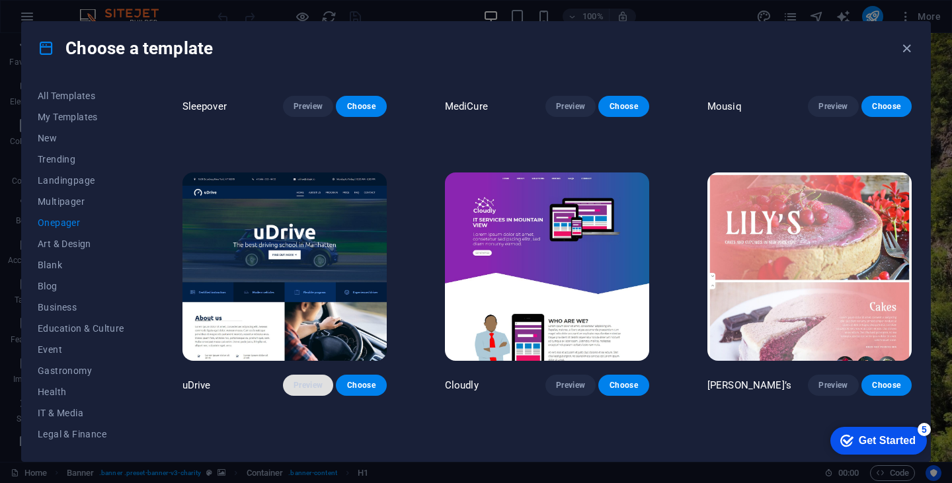
click at [310, 380] on span "Preview" at bounding box center [307, 385] width 29 height 11
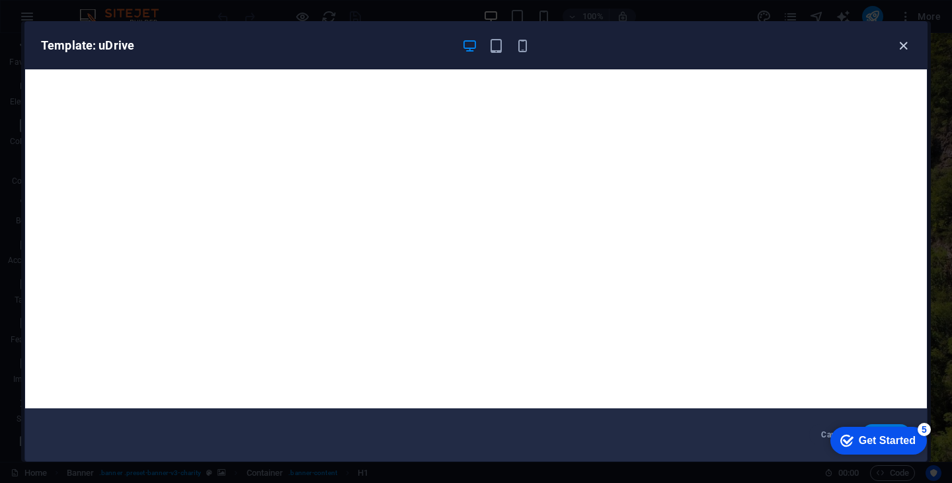
click at [902, 42] on icon "button" at bounding box center [903, 45] width 15 height 15
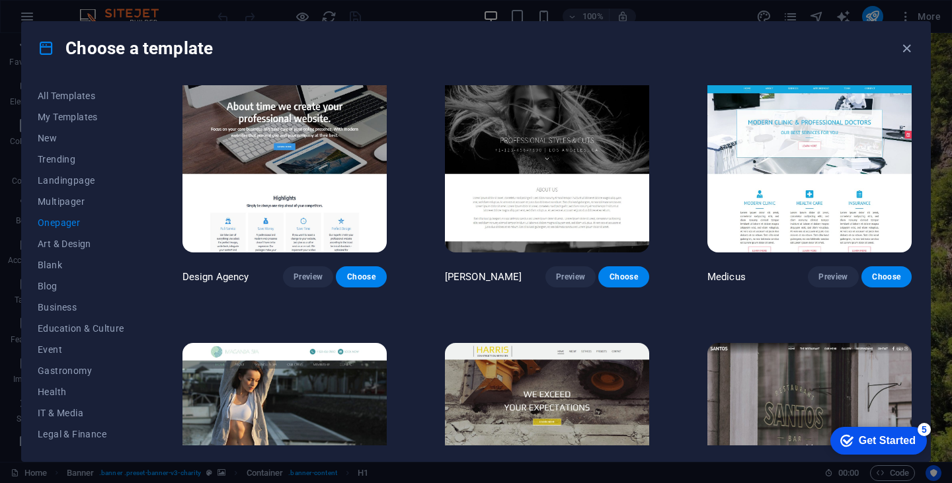
scroll to position [5879, 0]
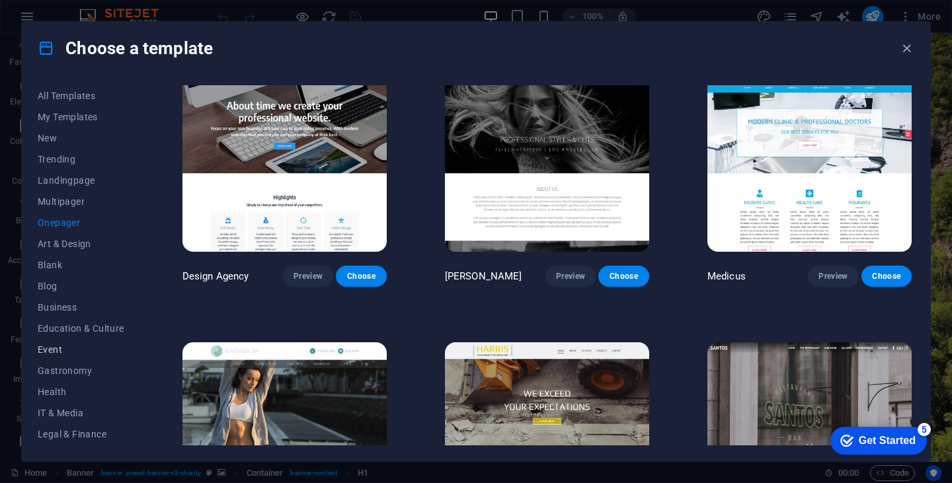
click at [61, 346] on span "Event" at bounding box center [81, 349] width 87 height 11
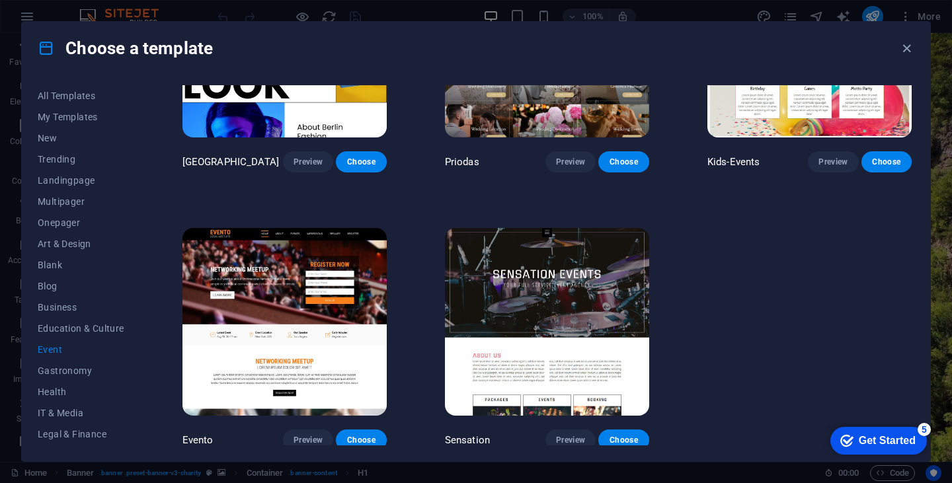
scroll to position [0, 0]
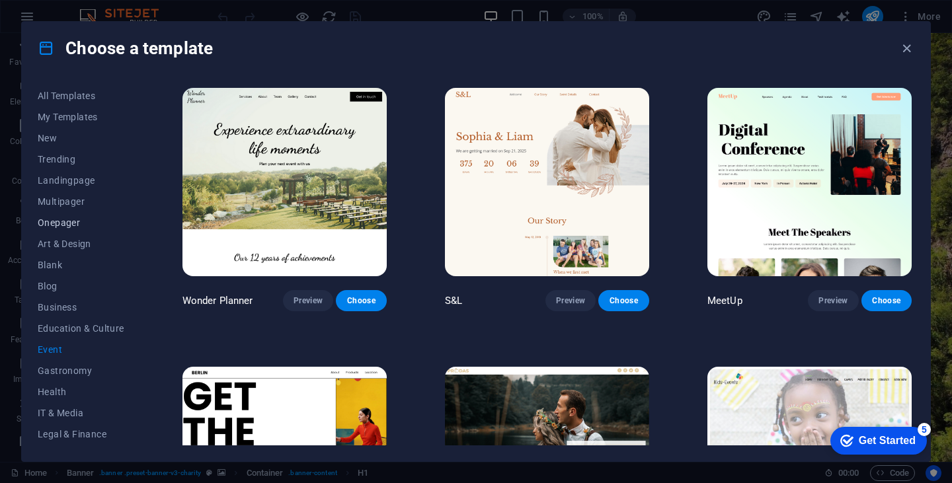
click at [61, 216] on button "Onepager" at bounding box center [81, 222] width 87 height 21
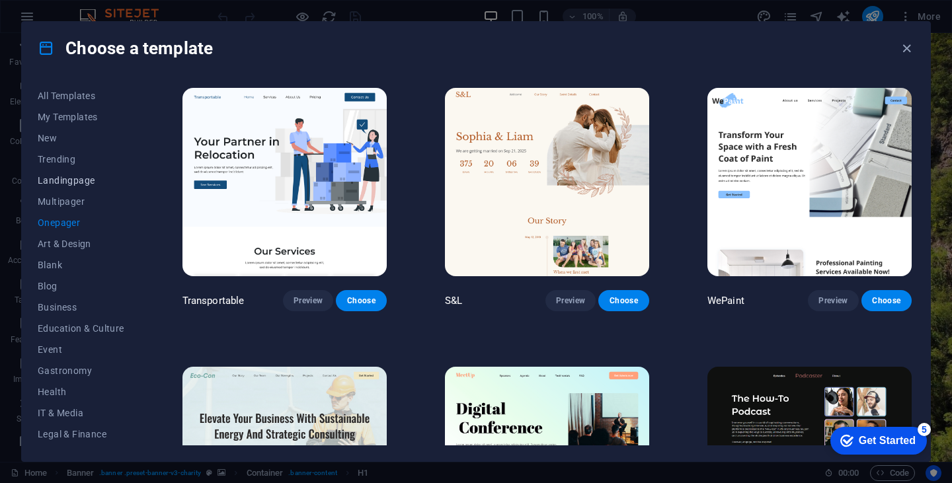
click at [71, 176] on span "Landingpage" at bounding box center [81, 180] width 87 height 11
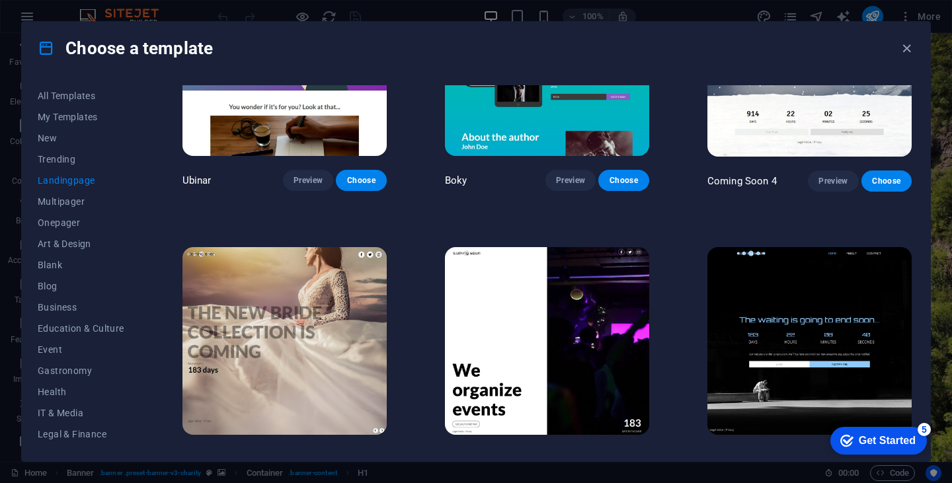
scroll to position [2079, 0]
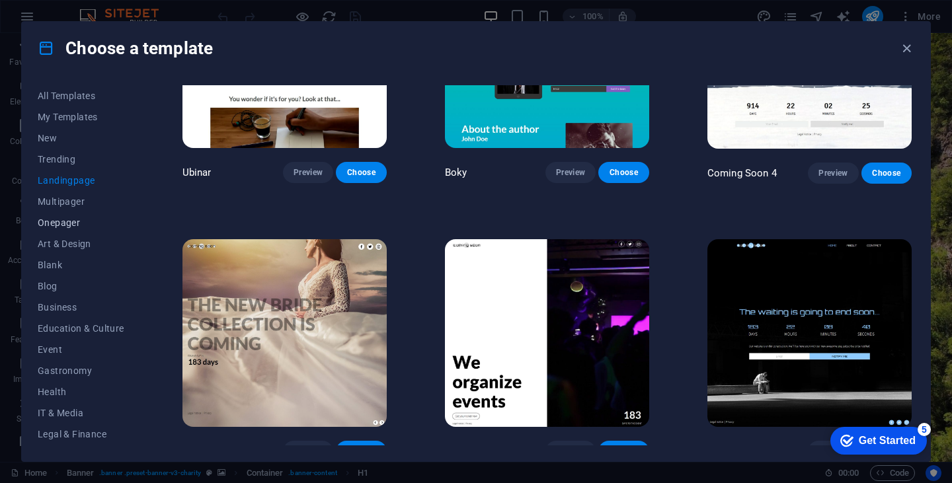
click at [46, 219] on span "Onepager" at bounding box center [81, 222] width 87 height 11
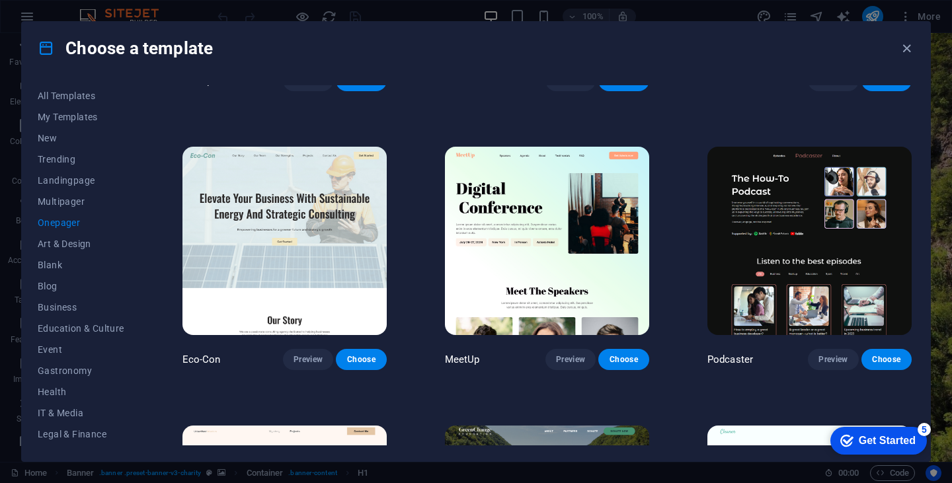
scroll to position [226, 0]
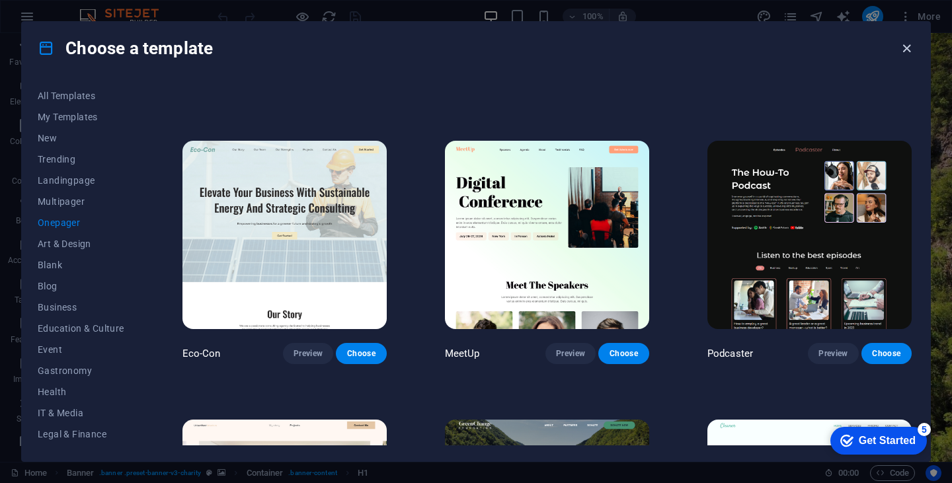
click at [900, 44] on icon "button" at bounding box center [906, 48] width 15 height 15
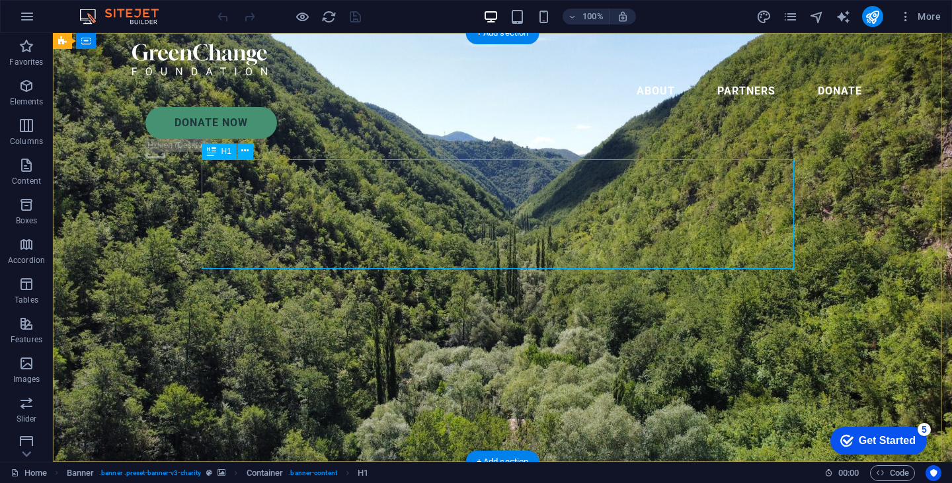
click at [241, 154] on icon at bounding box center [244, 151] width 7 height 14
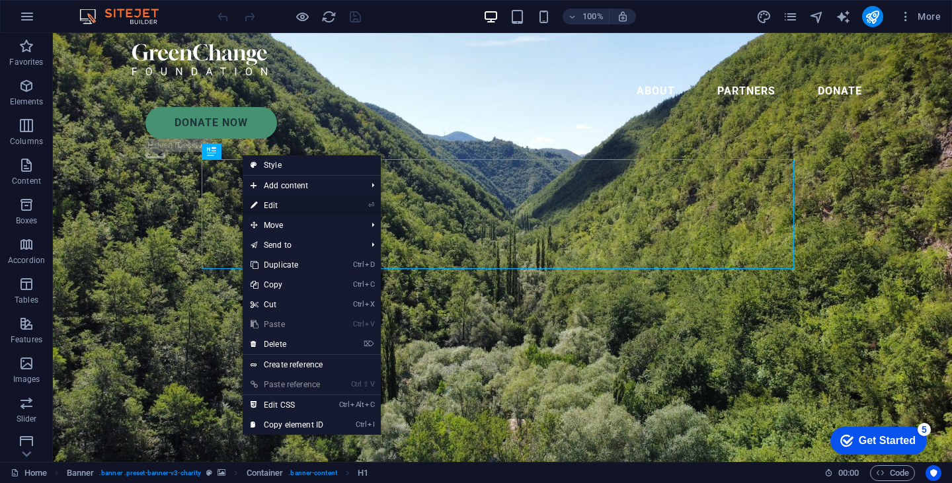
click at [274, 204] on link "⏎ Edit" at bounding box center [287, 206] width 89 height 20
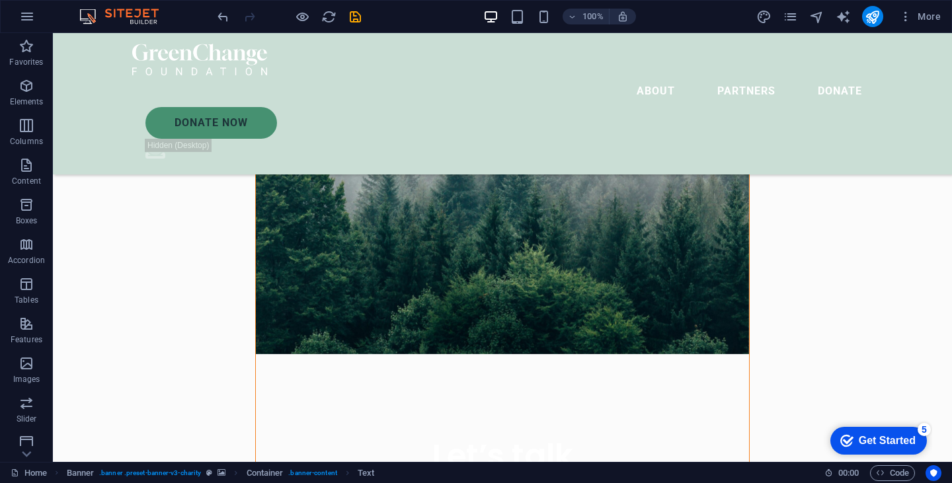
scroll to position [625, 0]
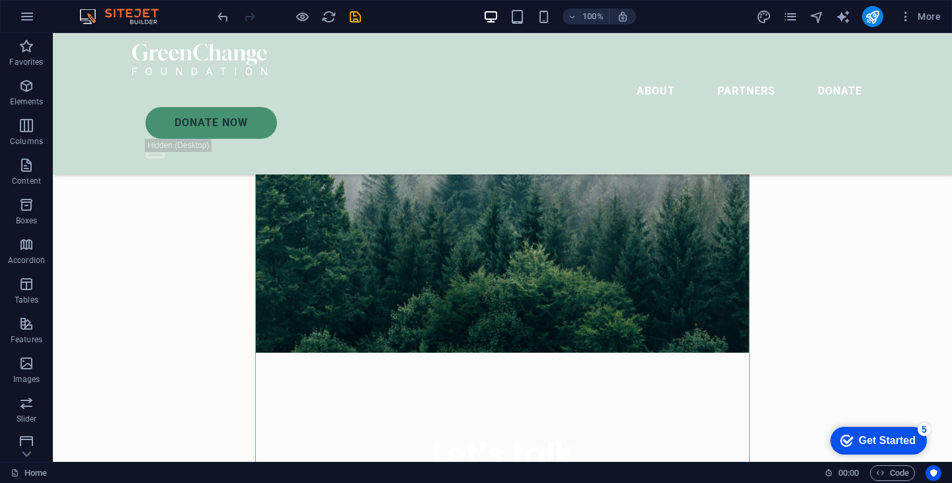
click at [720, 321] on figure at bounding box center [502, 95] width 493 height 515
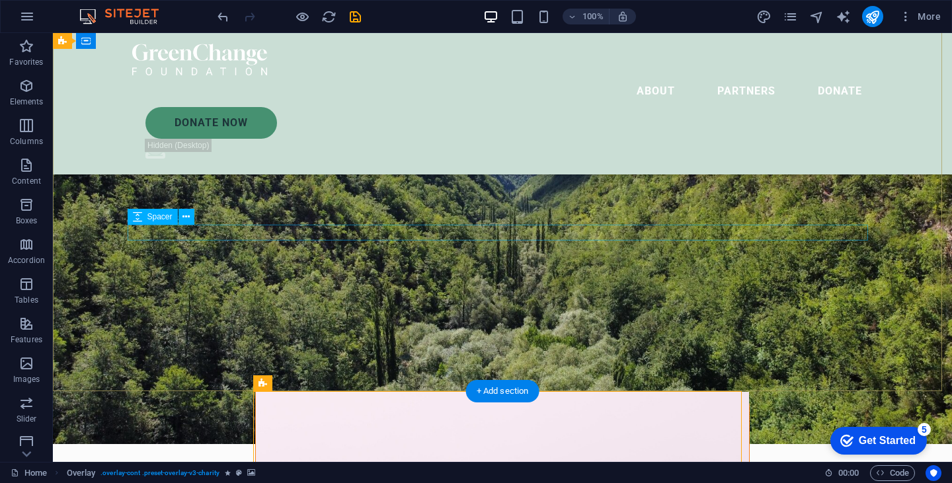
scroll to position [0, 0]
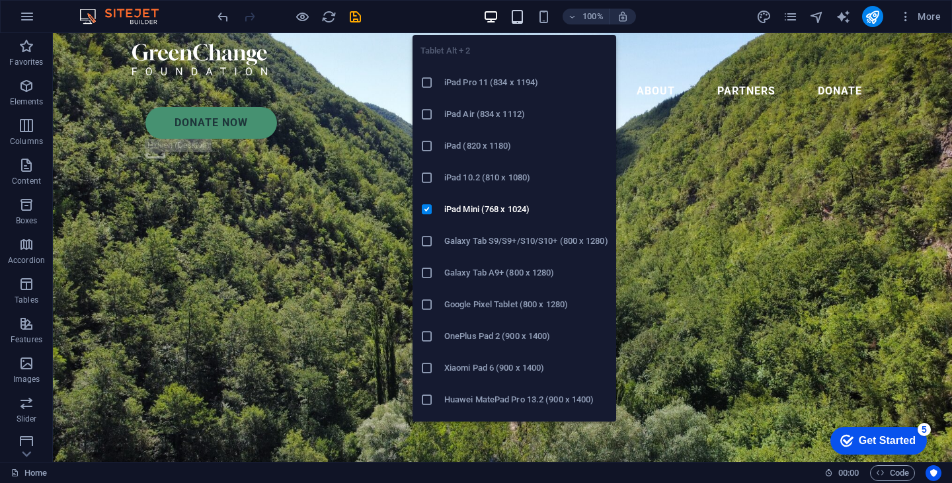
click at [514, 13] on icon "button" at bounding box center [517, 16] width 15 height 15
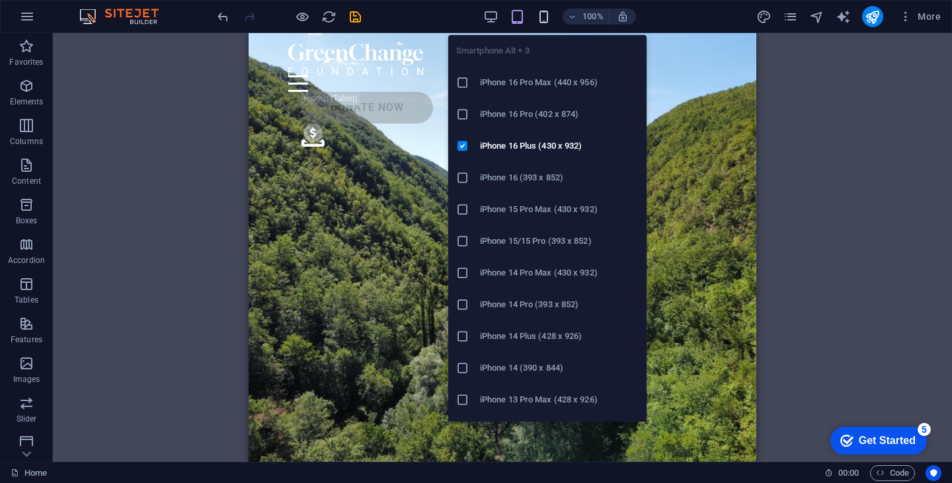
click at [540, 13] on icon "button" at bounding box center [543, 16] width 15 height 15
